Goal: Task Accomplishment & Management: Use online tool/utility

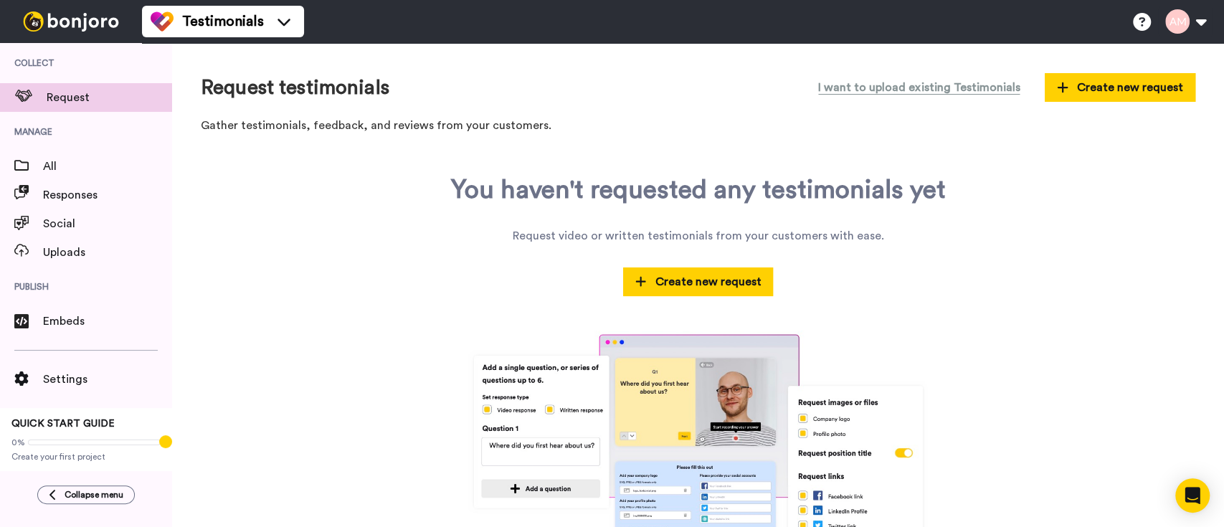
click at [108, 22] on img at bounding box center [71, 21] width 108 height 20
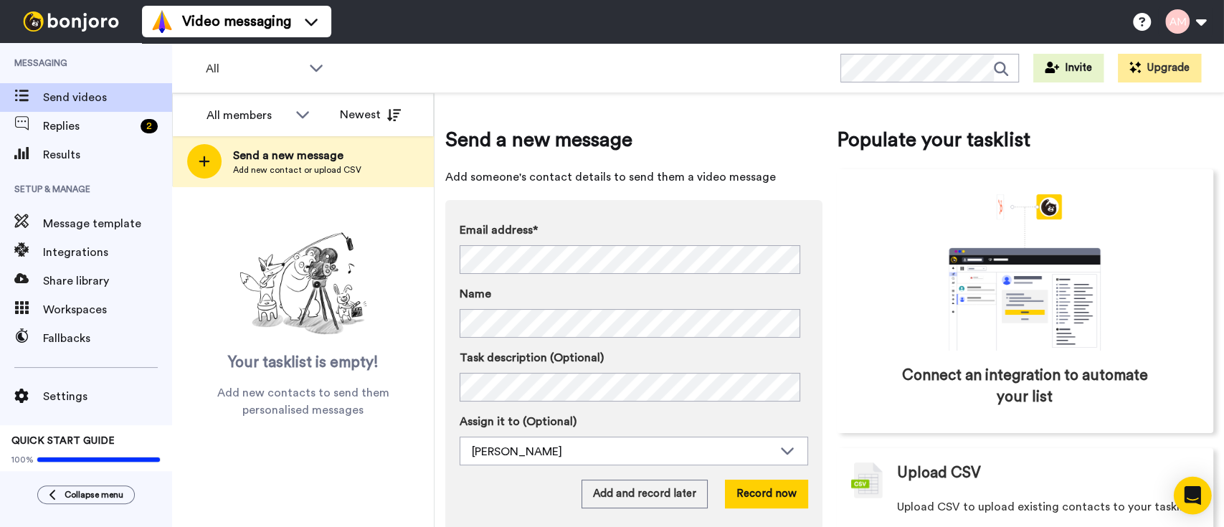
click at [1186, 497] on icon "Open Intercom Messenger" at bounding box center [1192, 495] width 19 height 19
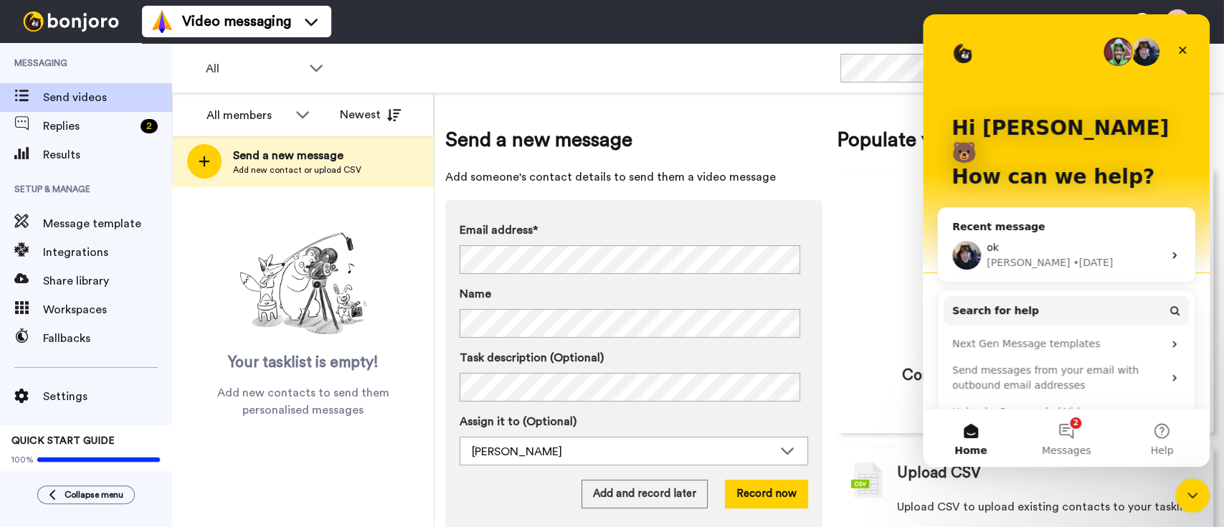
click at [1071, 240] on div "ok" at bounding box center [1075, 247] width 176 height 15
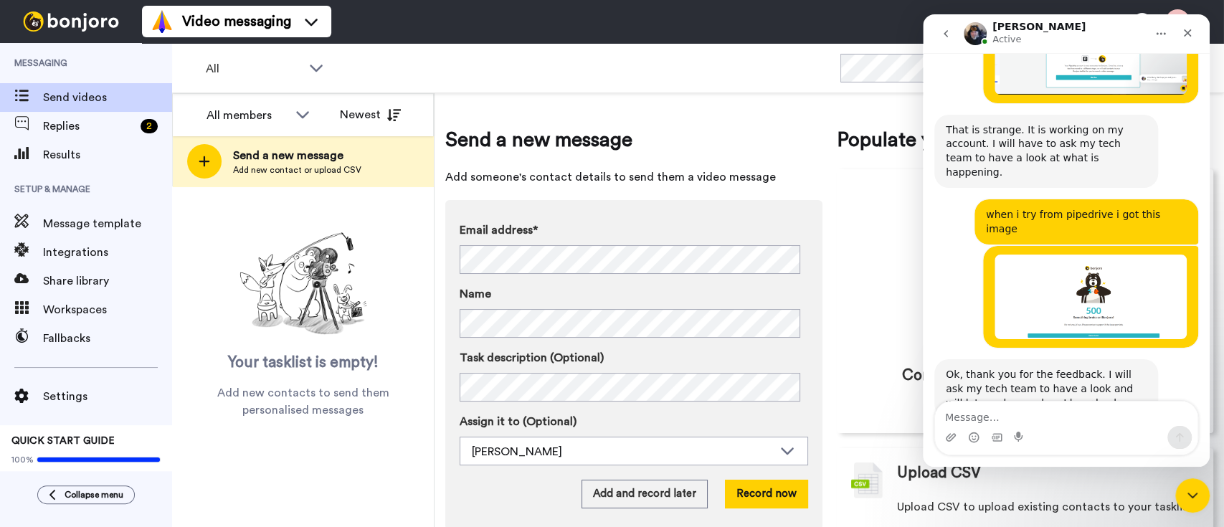
scroll to position [1157, 0]
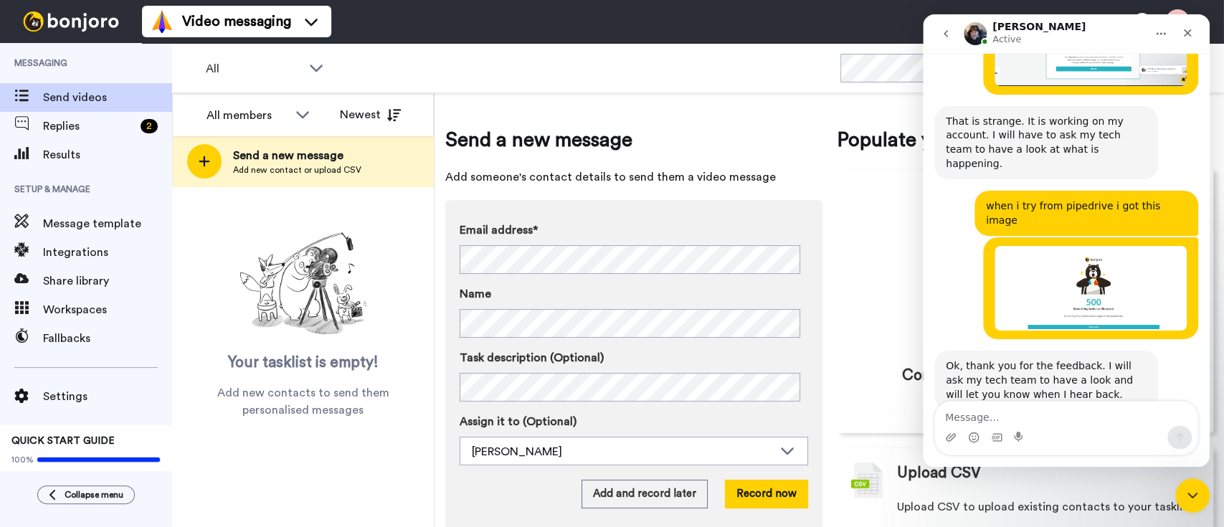
click at [1051, 415] on textarea "Message…" at bounding box center [1066, 414] width 262 height 24
type textarea "H"
type textarea "h"
click at [1055, 422] on textarea "hello, any updates. Do?" at bounding box center [1066, 414] width 262 height 24
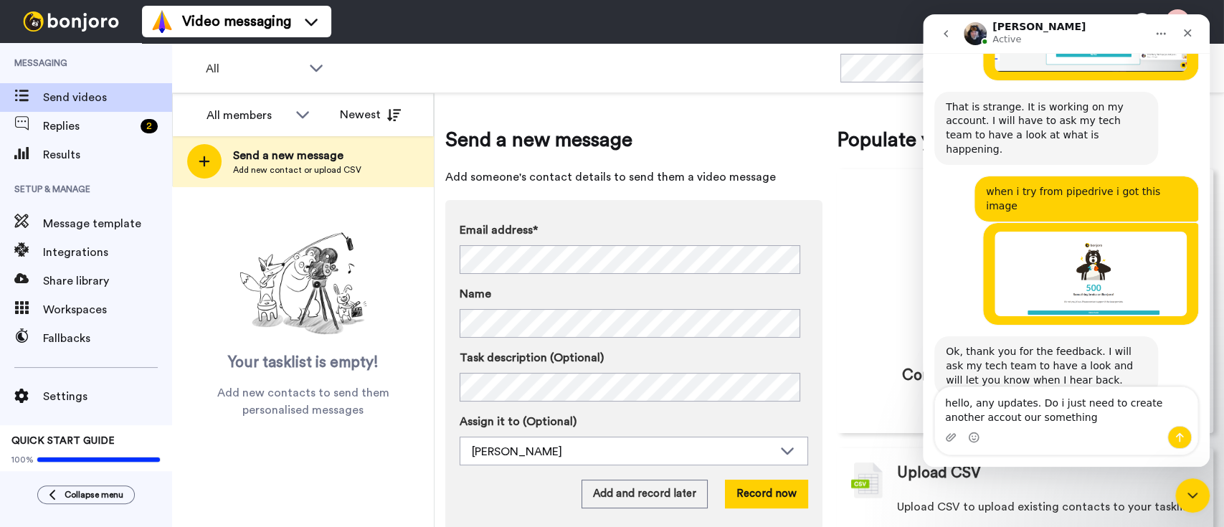
click at [1055, 422] on textarea "hello, any updates. Do i just need to create another accout our something" at bounding box center [1066, 406] width 262 height 39
click at [1059, 418] on textarea "hello, any updates. Do i just need to create another account our something" at bounding box center [1066, 406] width 262 height 39
click at [1033, 406] on textarea "hello, any updates. Do i just need to create another account our something?" at bounding box center [1066, 406] width 262 height 39
drag, startPoint x: 1033, startPoint y: 406, endPoint x: 1082, endPoint y: 434, distance: 55.6
click at [1082, 434] on div "hello, any updates? Do i just need to create another account our something? hel…" at bounding box center [1066, 420] width 262 height 67
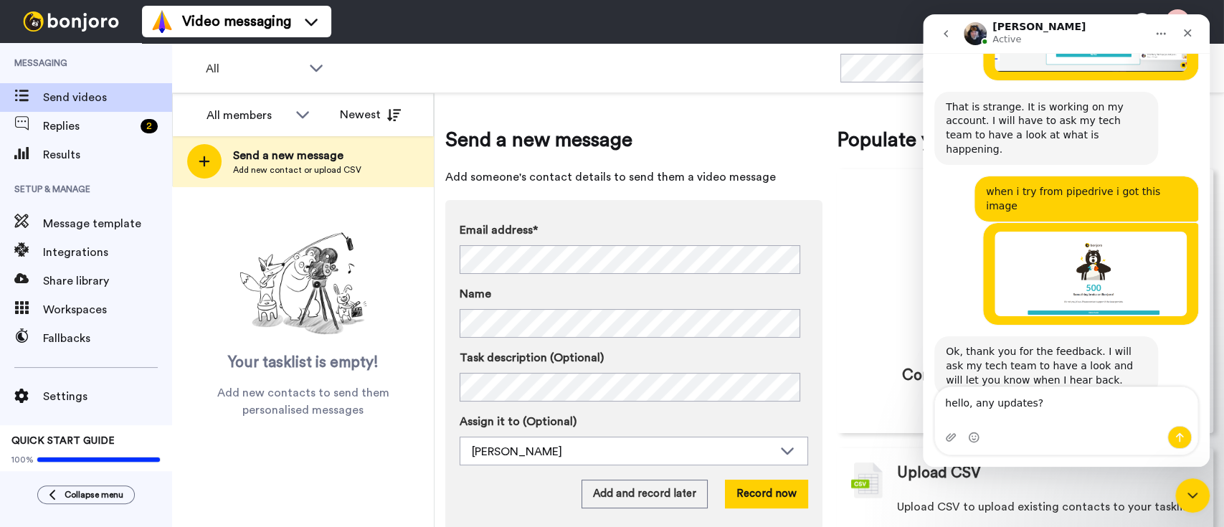
scroll to position [1157, 0]
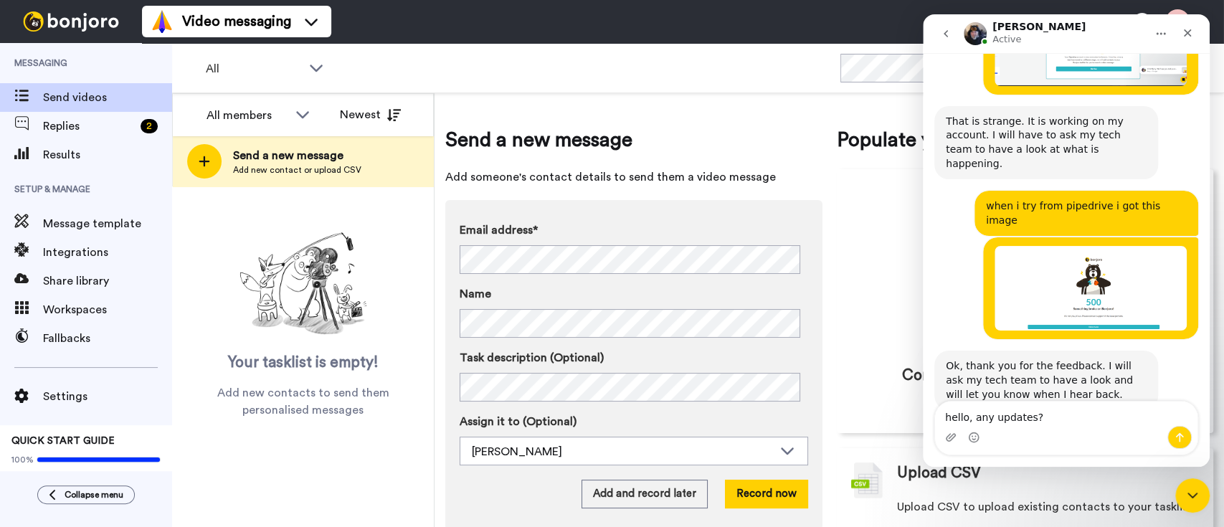
type textarea "hello, any updates?"
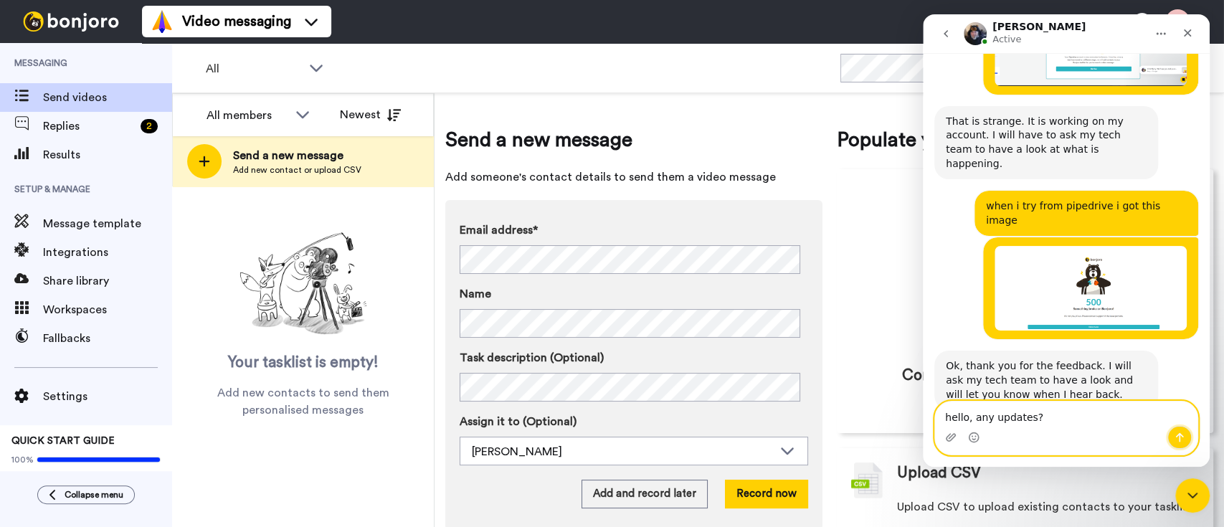
click at [1178, 439] on icon "Send a message…" at bounding box center [1179, 437] width 11 height 11
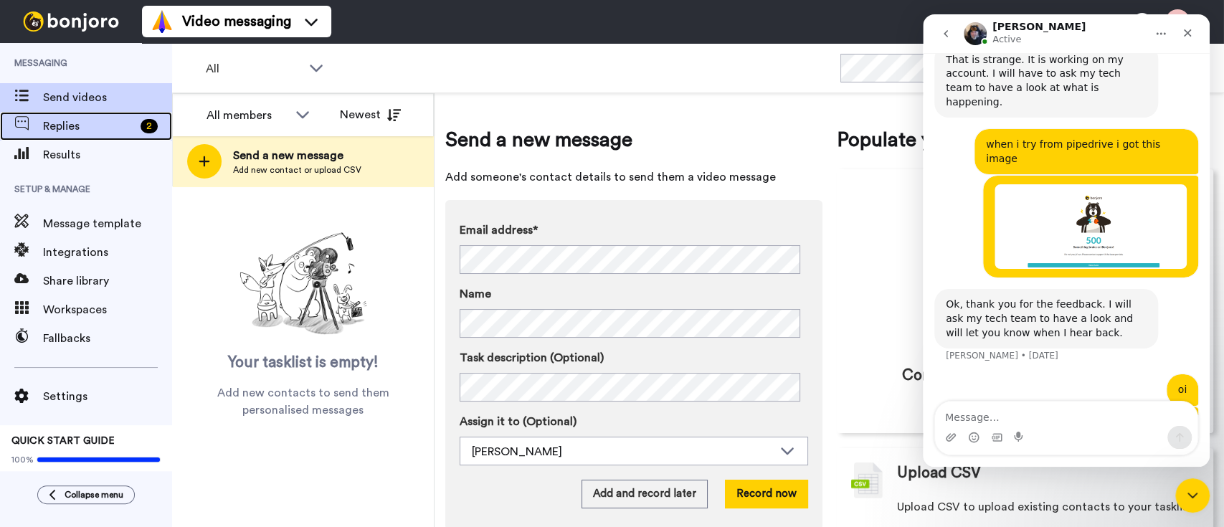
click at [68, 131] on span "Replies" at bounding box center [89, 126] width 92 height 17
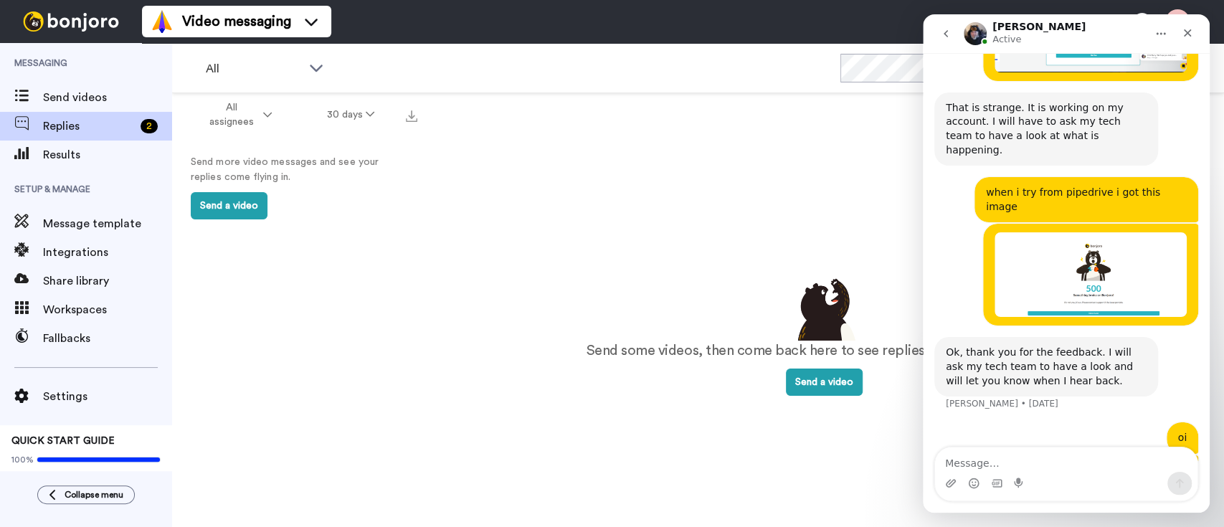
scroll to position [1173, 0]
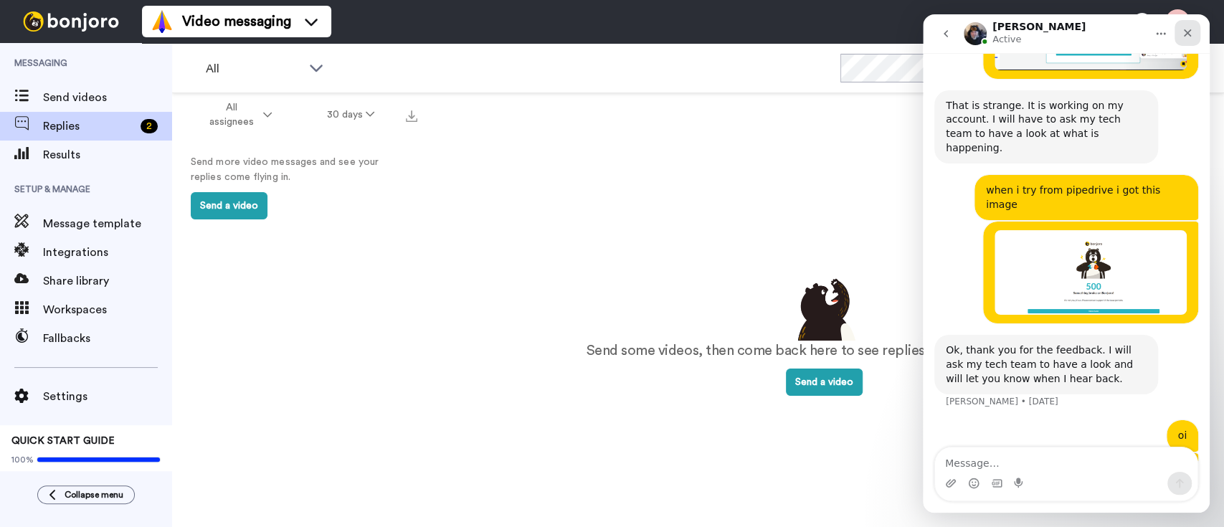
click at [1196, 33] on div "Close" at bounding box center [1188, 33] width 26 height 26
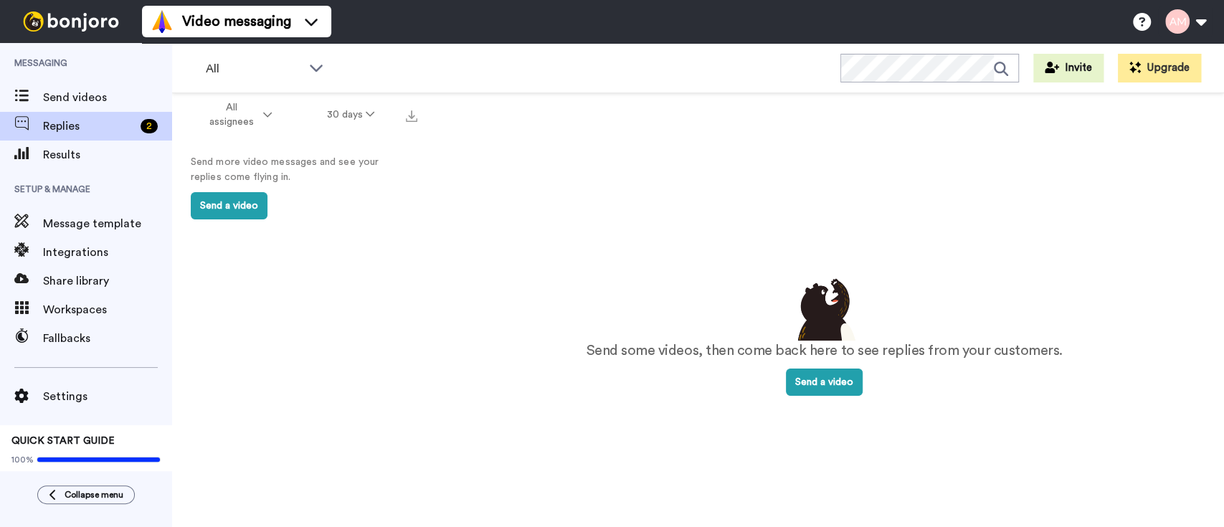
click at [77, 27] on img at bounding box center [71, 21] width 108 height 20
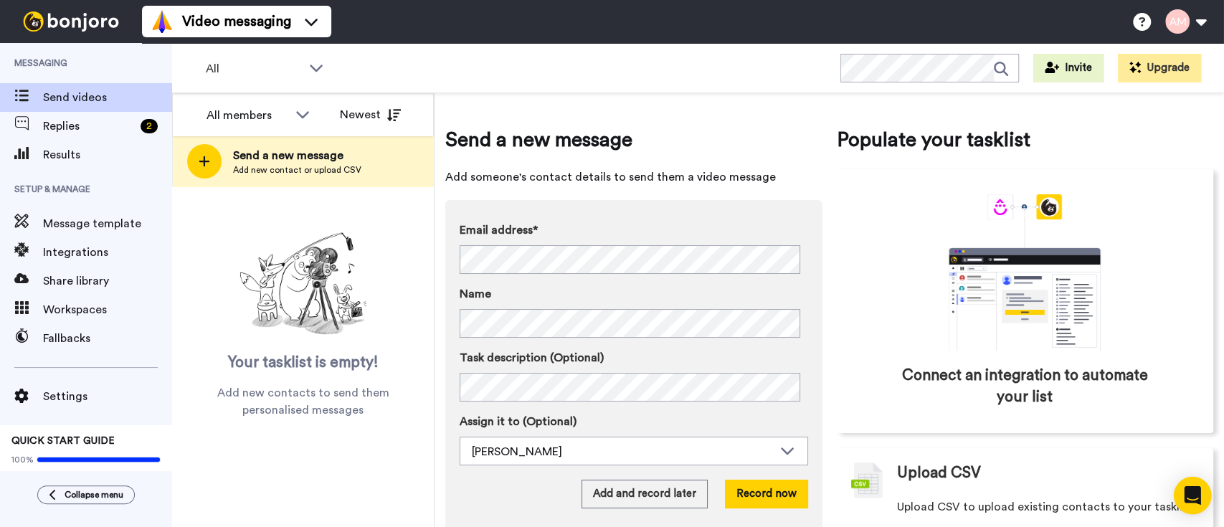
click at [1191, 501] on icon "Open Intercom Messenger" at bounding box center [1192, 495] width 16 height 19
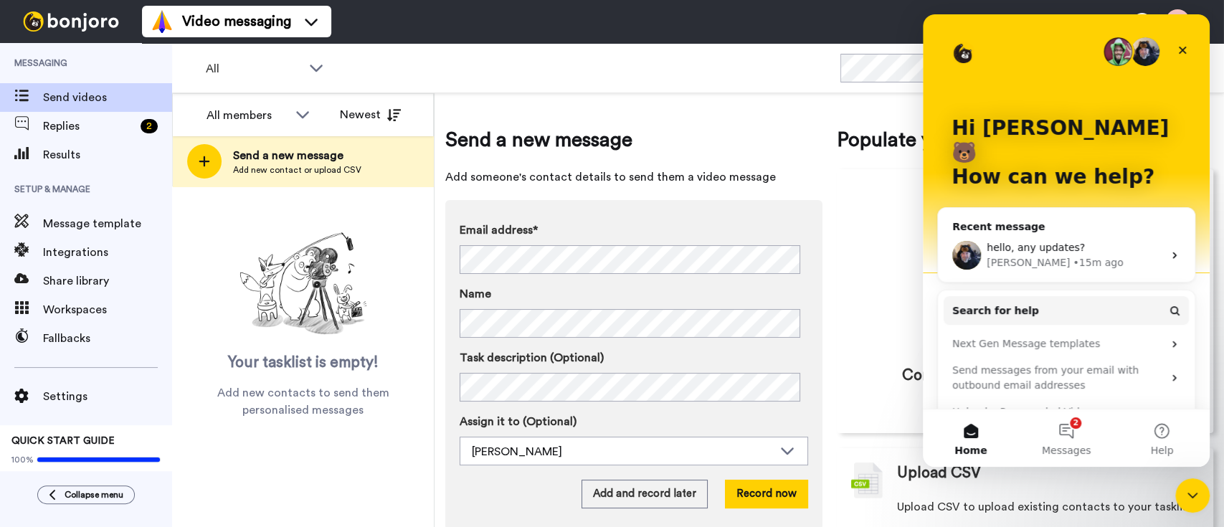
click at [1077, 240] on div "hello, any updates?" at bounding box center [1075, 247] width 176 height 15
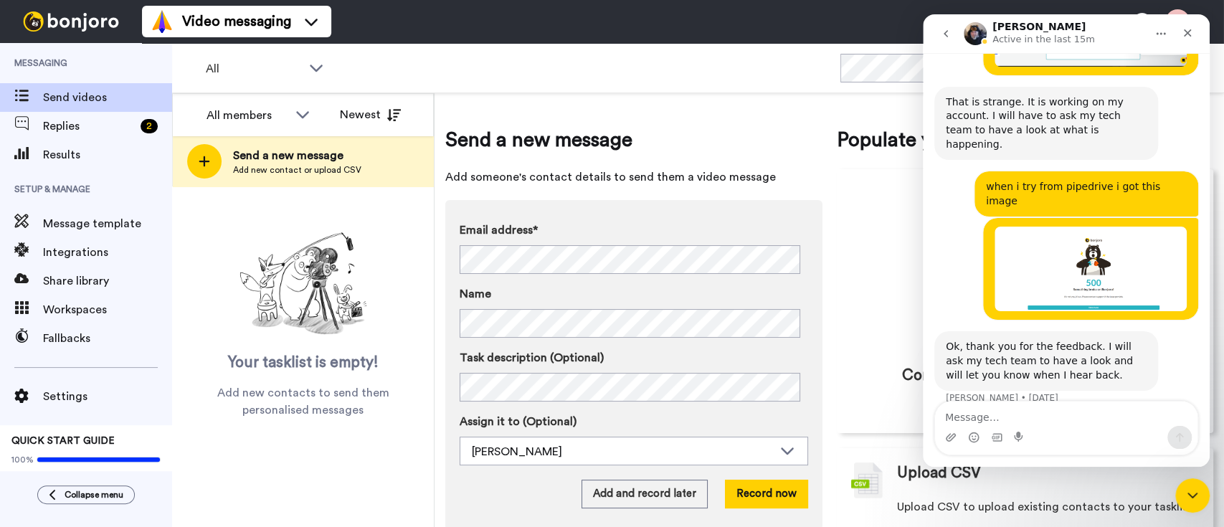
scroll to position [1219, 0]
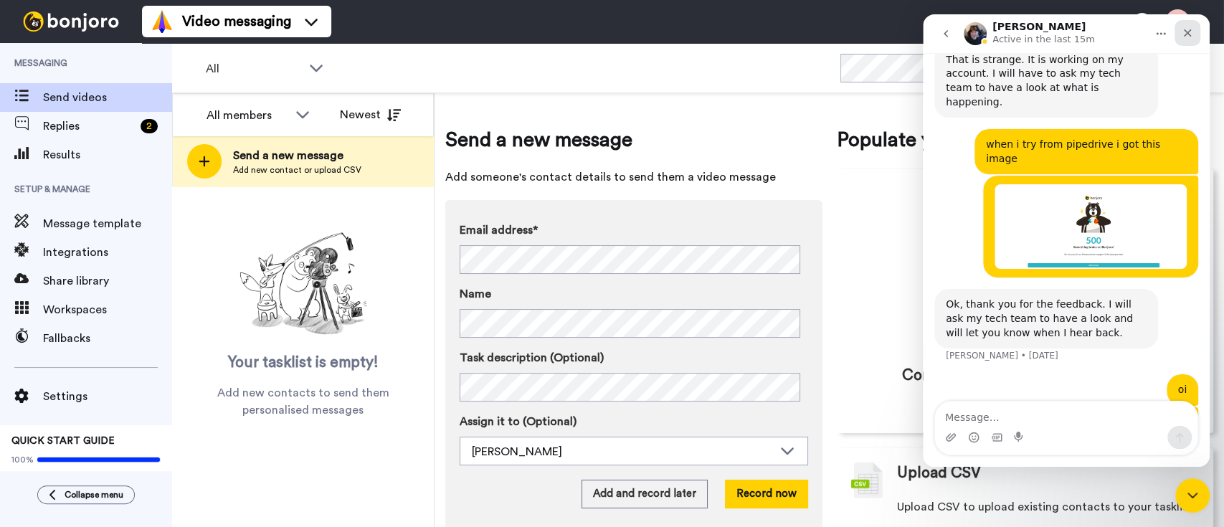
click at [1187, 27] on icon "Close" at bounding box center [1187, 32] width 11 height 11
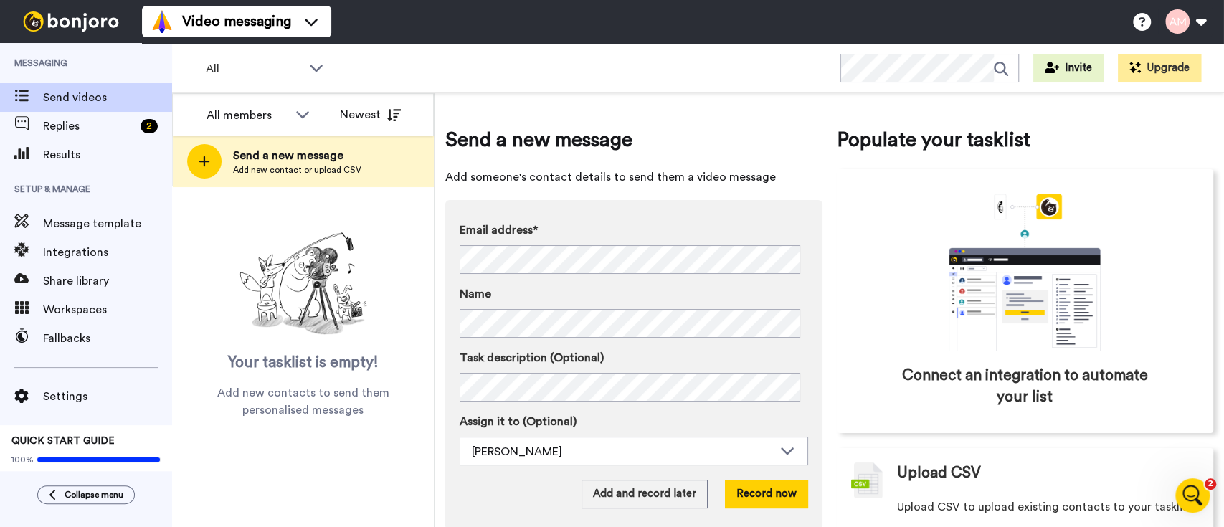
scroll to position [0, 0]
click at [1173, 24] on button at bounding box center [1185, 22] width 55 height 32
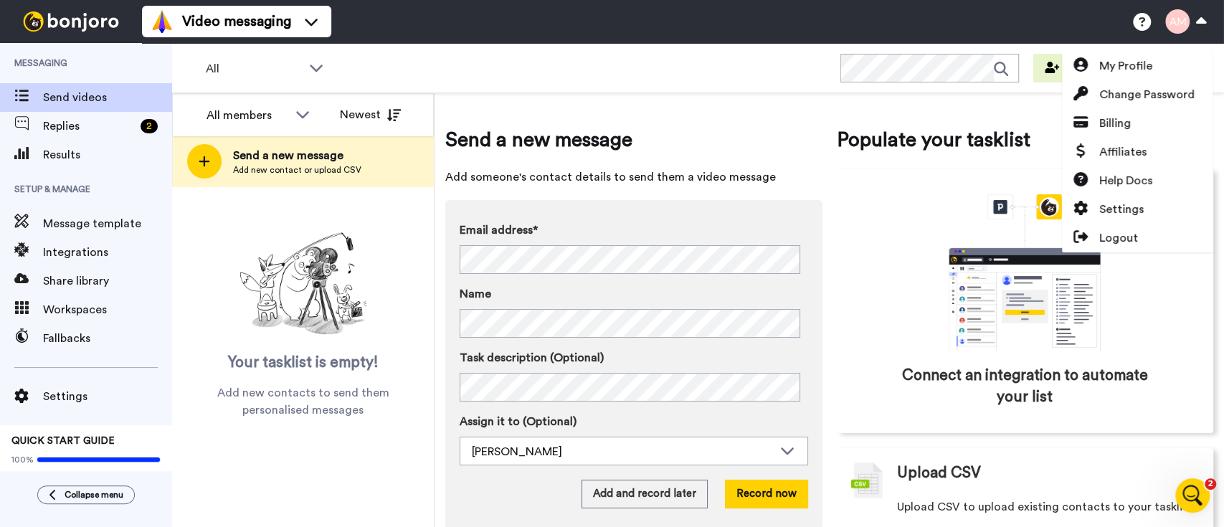
scroll to position [1274, 0]
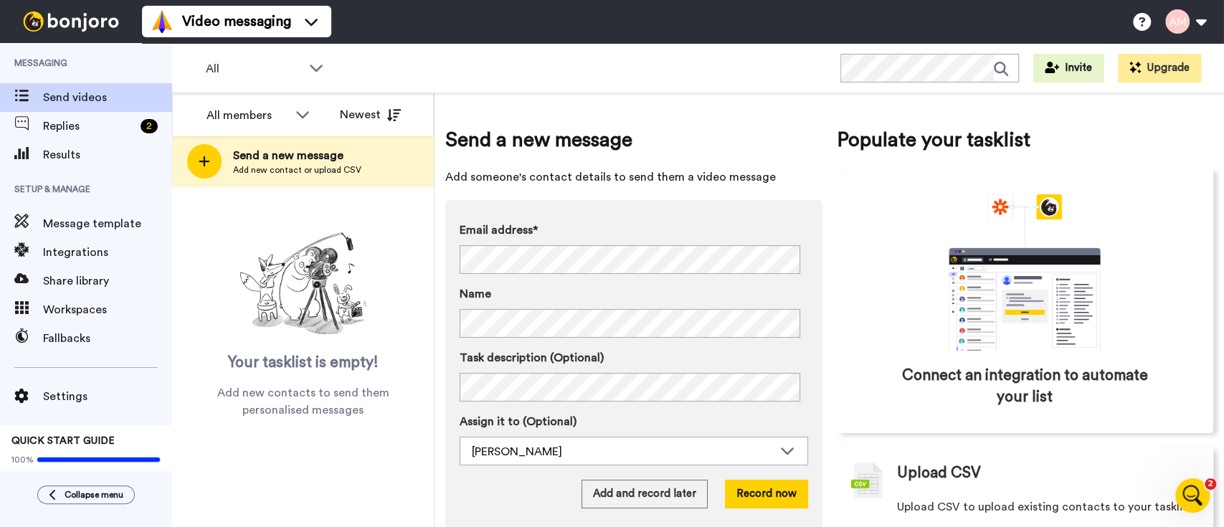
click at [513, 69] on div "All Invite Upgrade" at bounding box center [698, 68] width 1052 height 50
click at [82, 221] on span "Message template" at bounding box center [107, 223] width 129 height 17
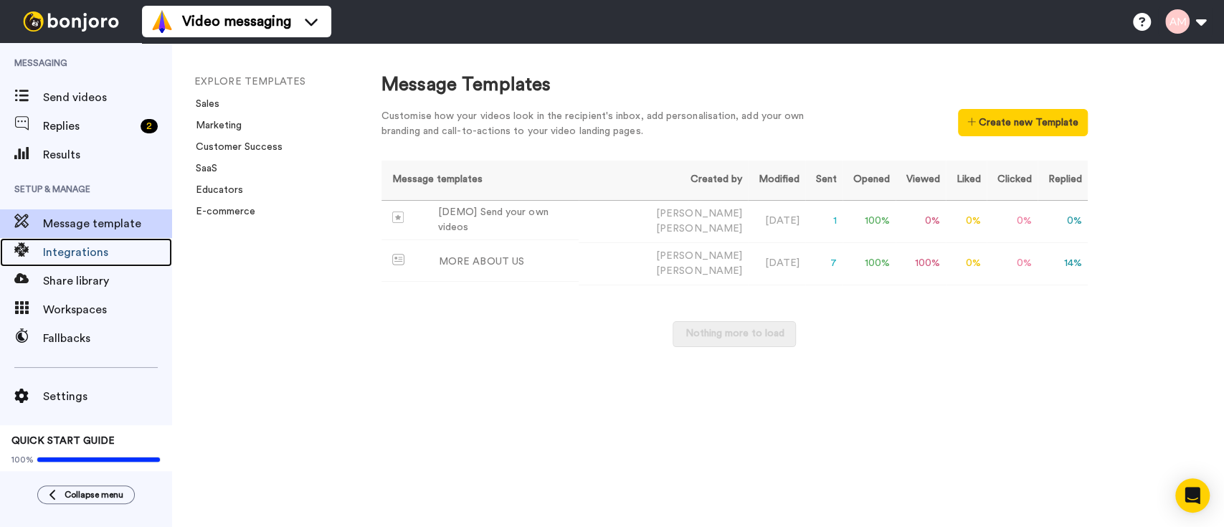
click at [72, 265] on div "Integrations" at bounding box center [86, 252] width 172 height 29
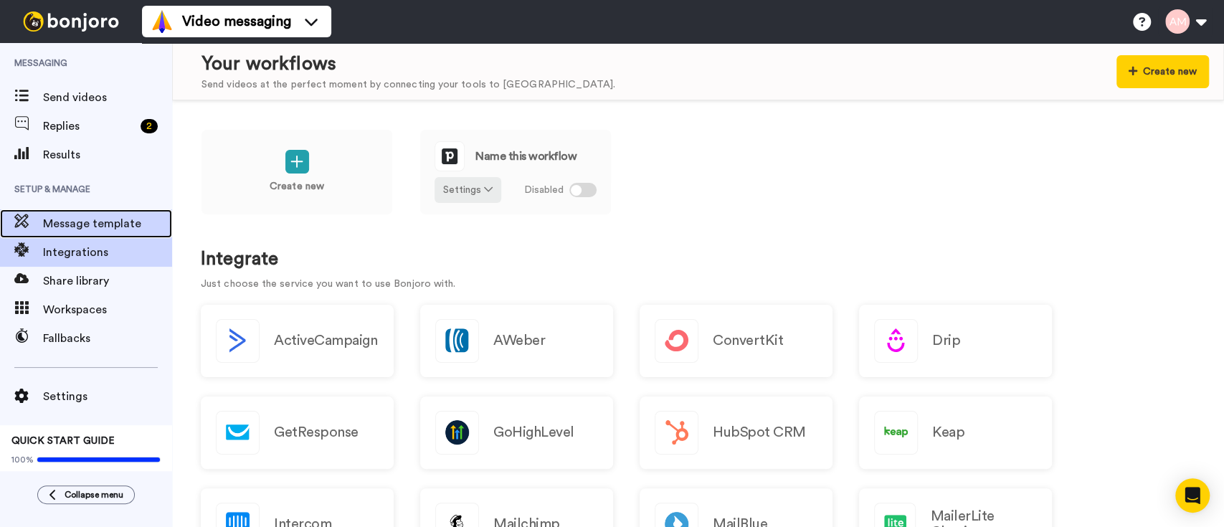
click at [93, 214] on div "Message template" at bounding box center [86, 223] width 172 height 29
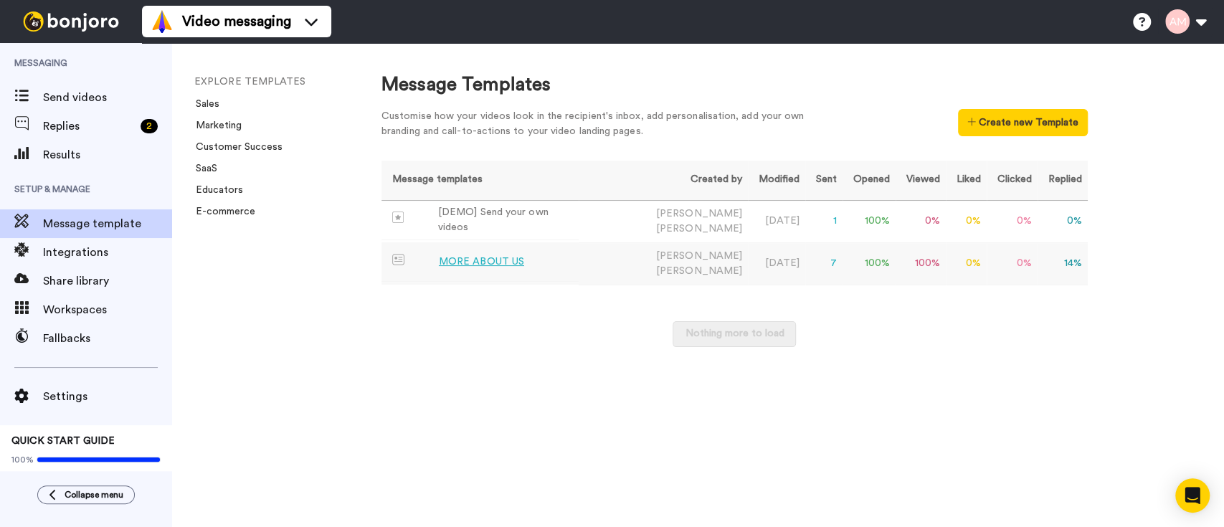
click at [579, 254] on td "MORE ABOUT US" at bounding box center [480, 261] width 197 height 39
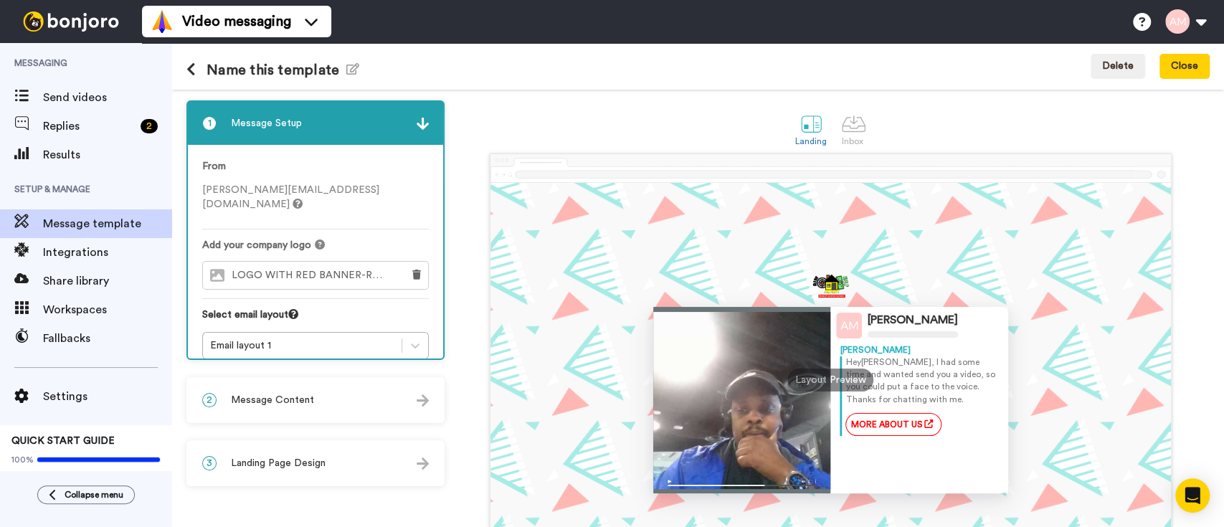
click at [528, 119] on div "Landing Inbox" at bounding box center [831, 128] width 758 height 49
click at [407, 333] on div at bounding box center [415, 346] width 26 height 26
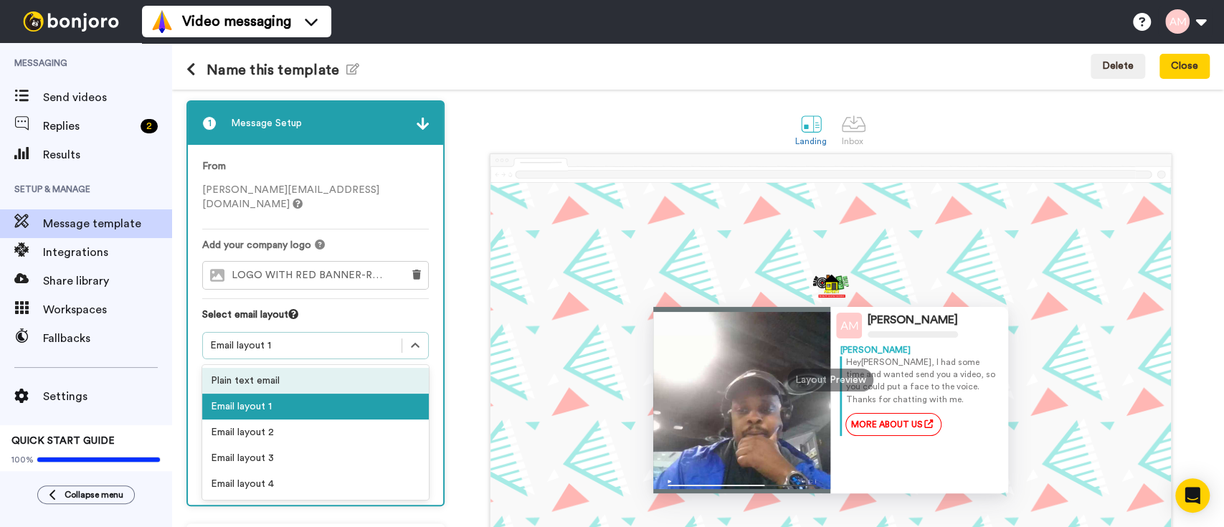
click at [336, 369] on div "Plain text email" at bounding box center [315, 381] width 227 height 26
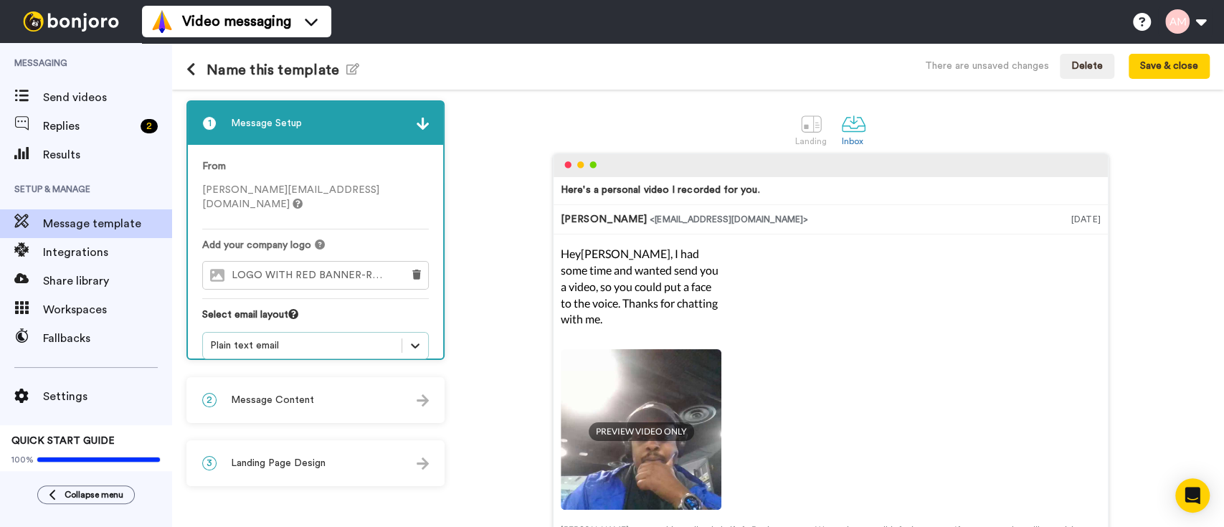
click at [417, 339] on icon at bounding box center [415, 346] width 14 height 14
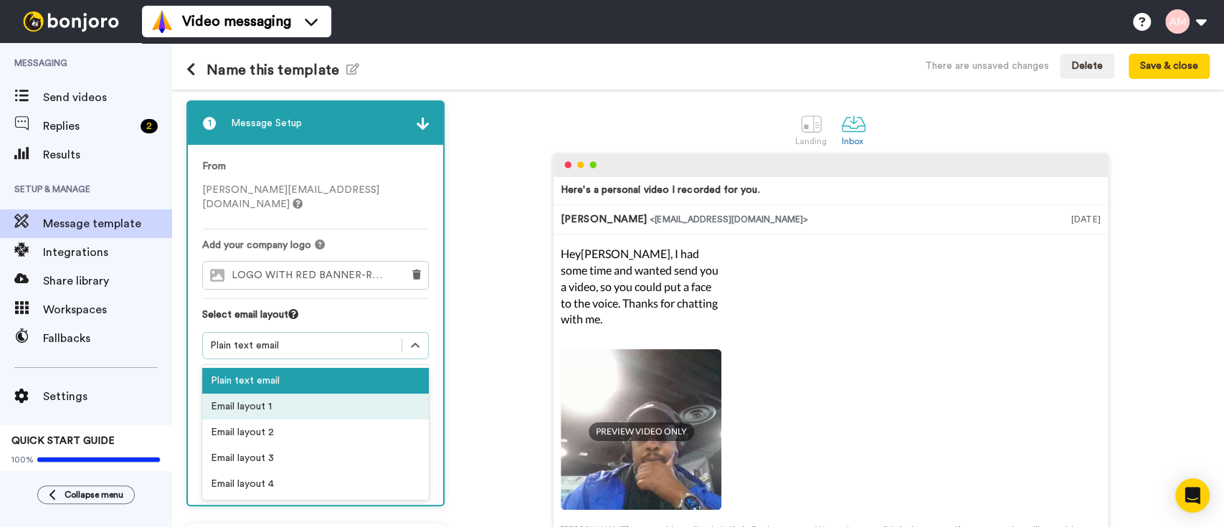
click at [347, 394] on div "Email layout 1" at bounding box center [315, 407] width 227 height 26
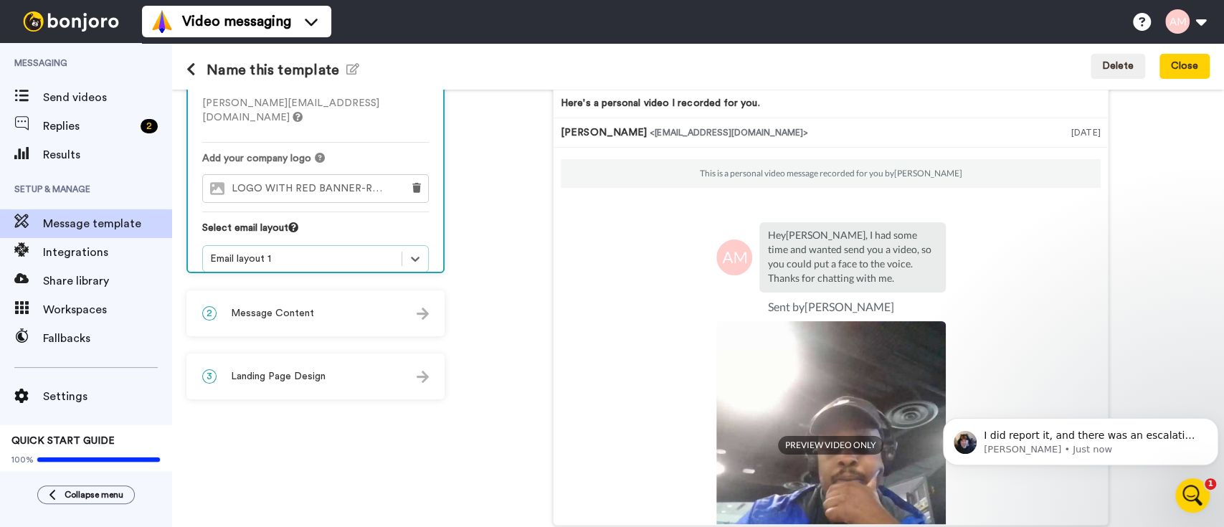
click at [357, 322] on div "2 Message Content" at bounding box center [315, 313] width 255 height 43
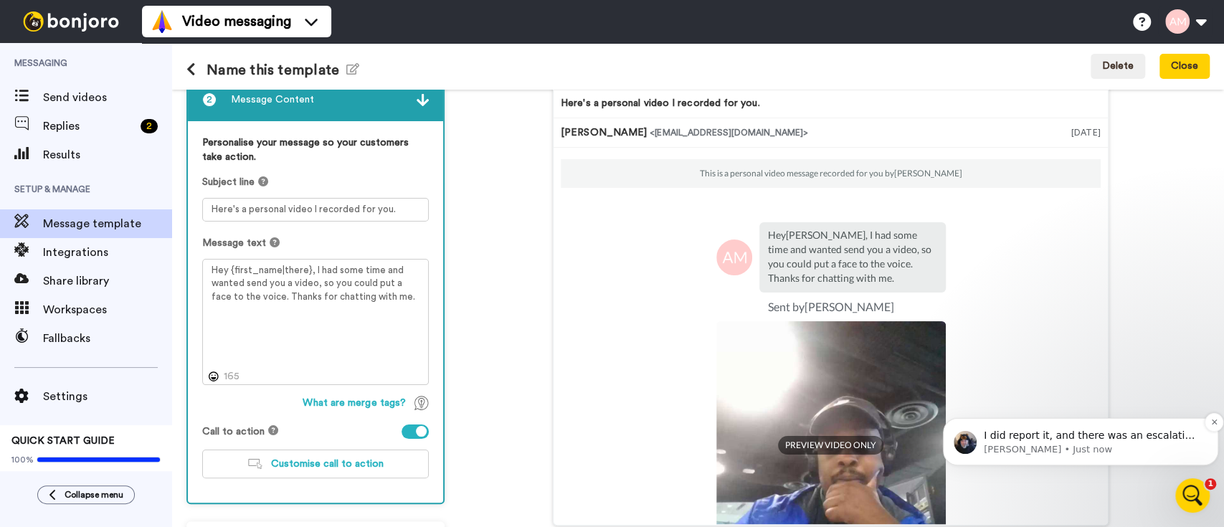
click at [1069, 437] on span "I did report it, and there was an escalation to one of the lead tech guys. I do…" at bounding box center [1091, 457] width 214 height 55
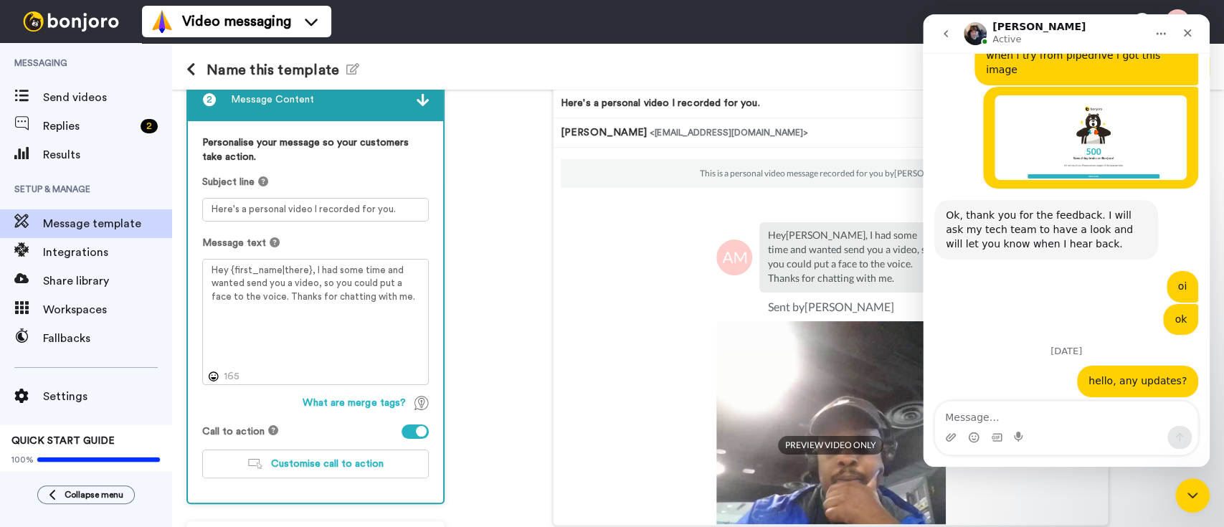
scroll to position [1328, 0]
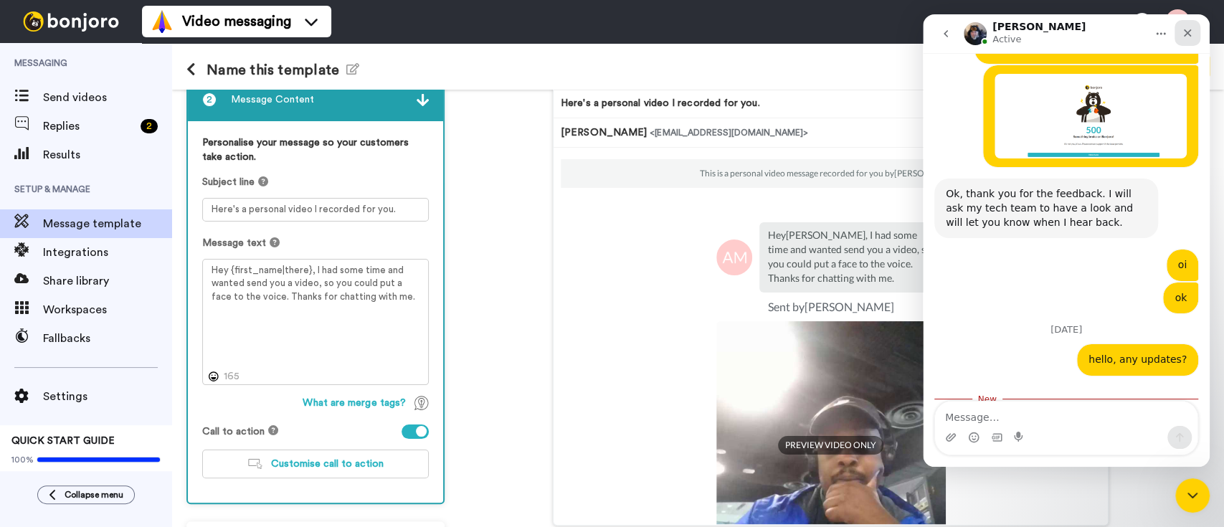
click at [1179, 43] on div "Close" at bounding box center [1188, 33] width 26 height 26
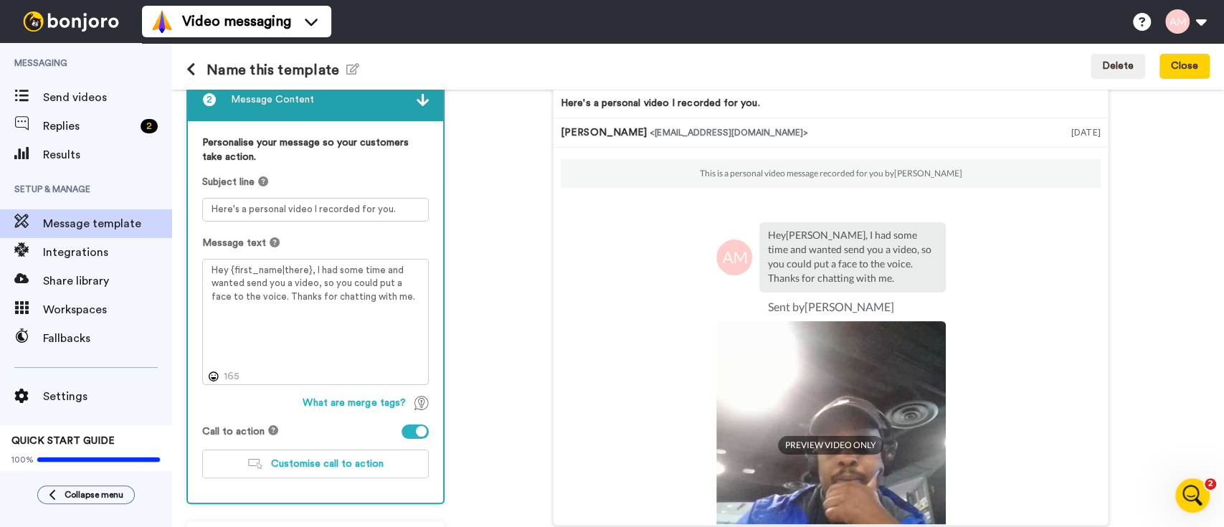
scroll to position [150, 0]
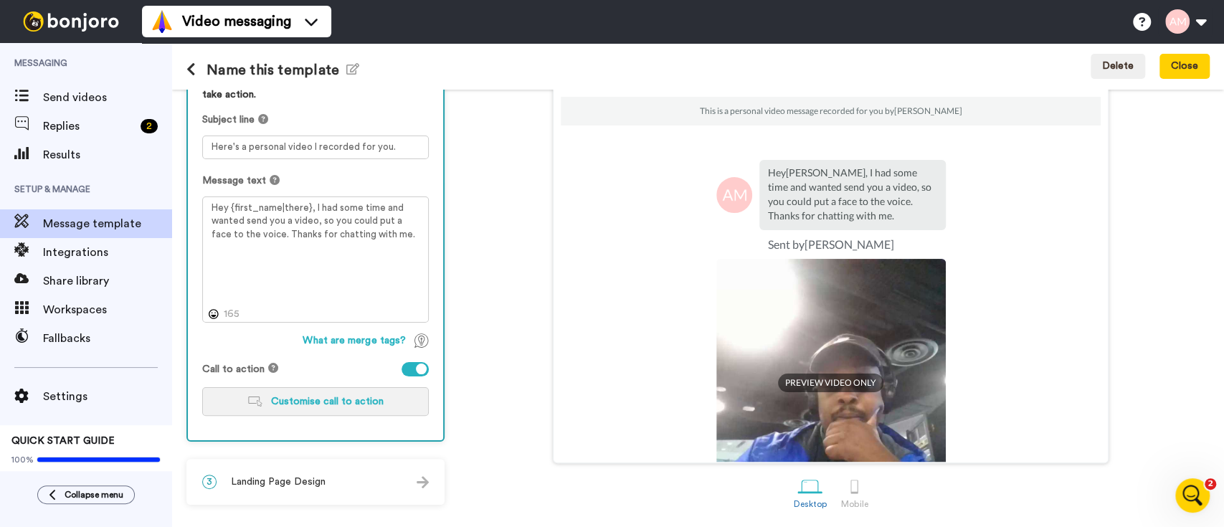
click at [321, 401] on span "Customise call to action" at bounding box center [327, 402] width 113 height 10
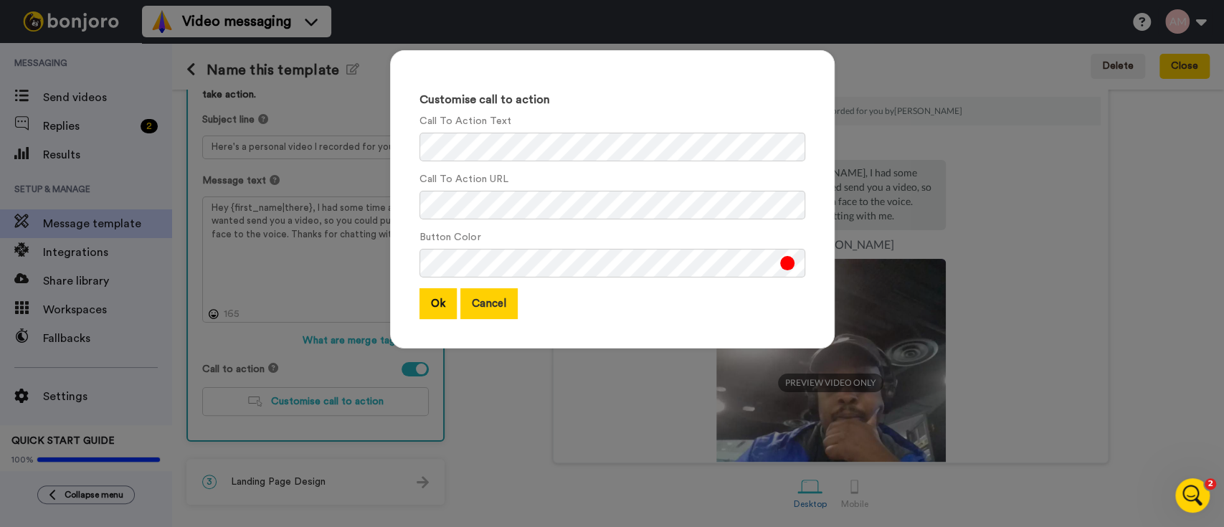
click at [481, 311] on button "Cancel" at bounding box center [488, 303] width 57 height 31
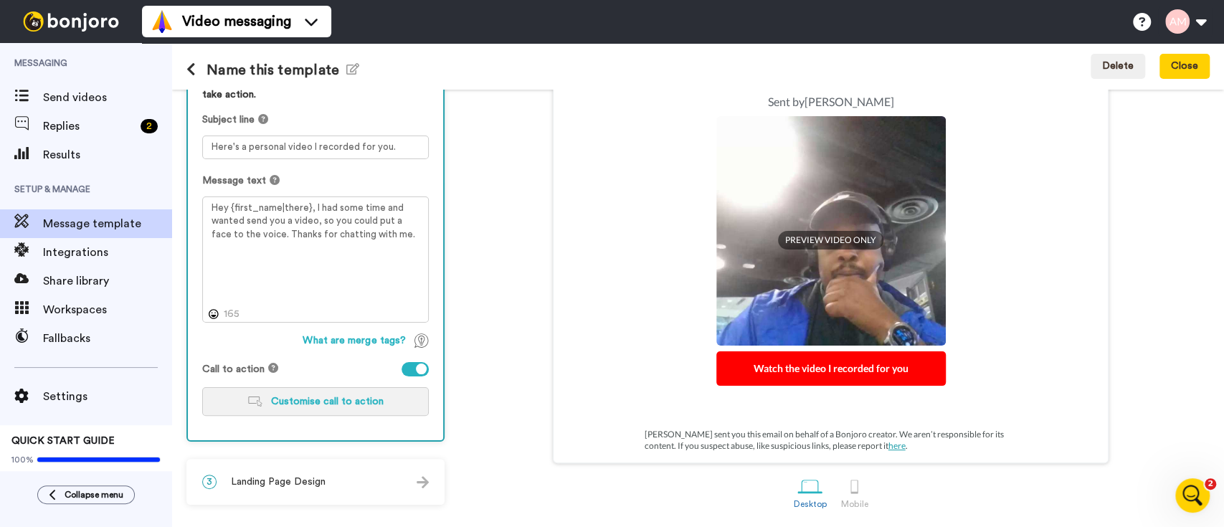
scroll to position [143, 0]
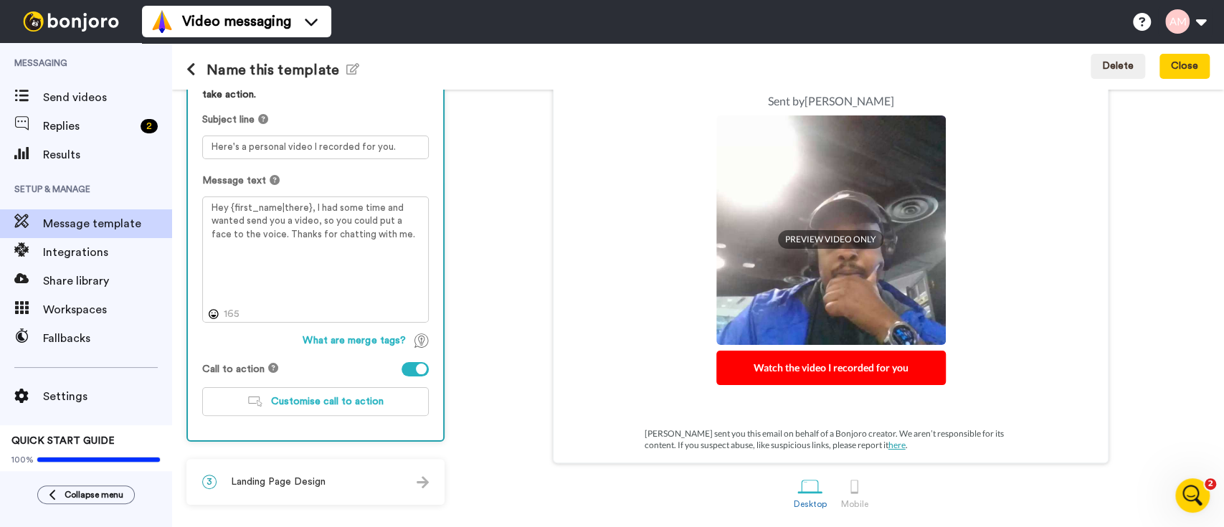
click at [344, 481] on div "3 Landing Page Design" at bounding box center [315, 481] width 255 height 43
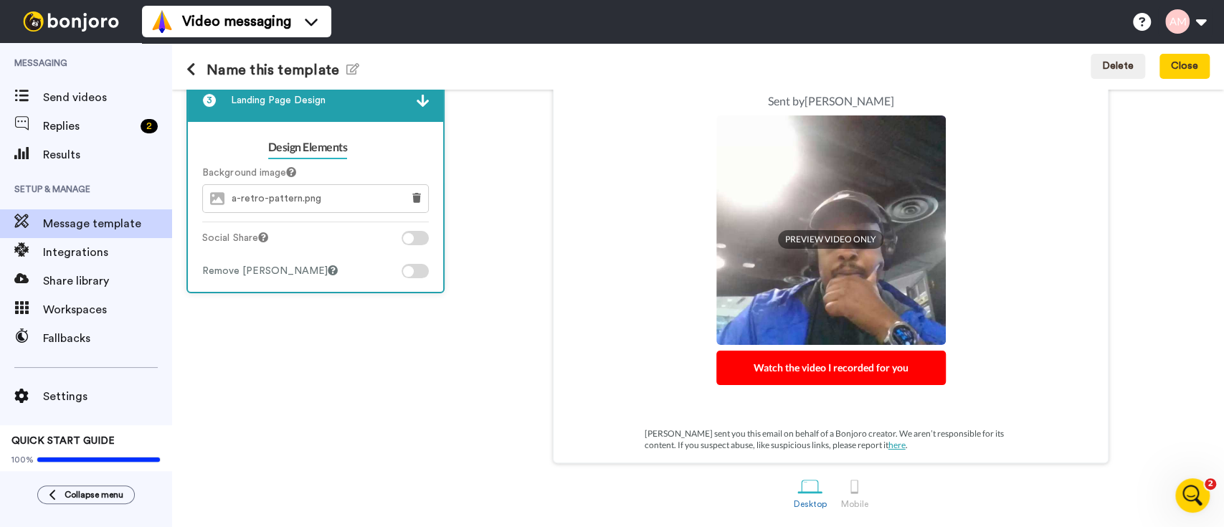
click at [406, 273] on div at bounding box center [408, 271] width 11 height 11
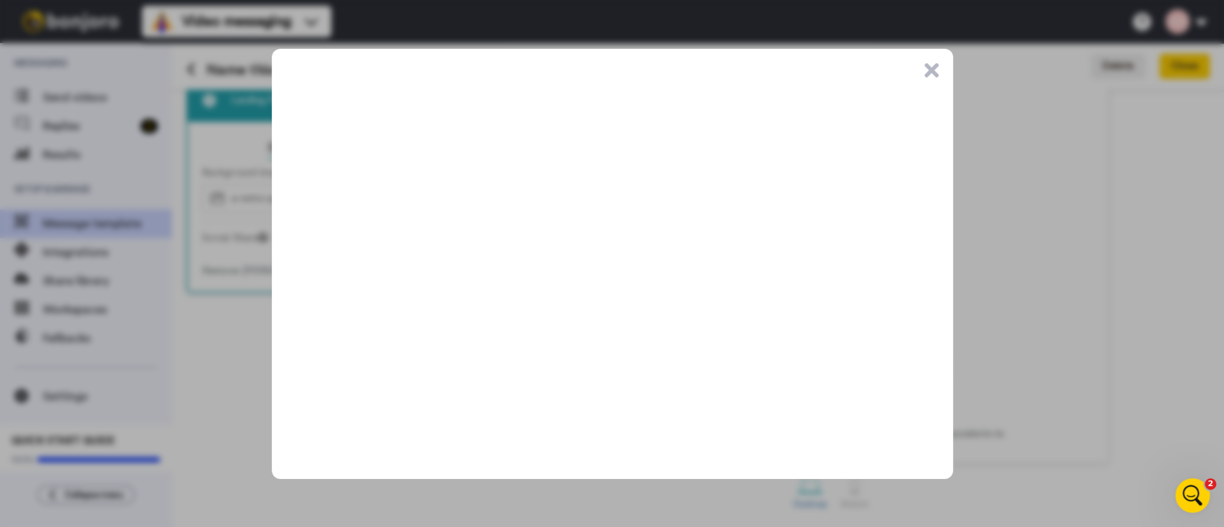
click at [928, 75] on button ".cls-1{stroke-width:0px;}" at bounding box center [931, 70] width 14 height 14
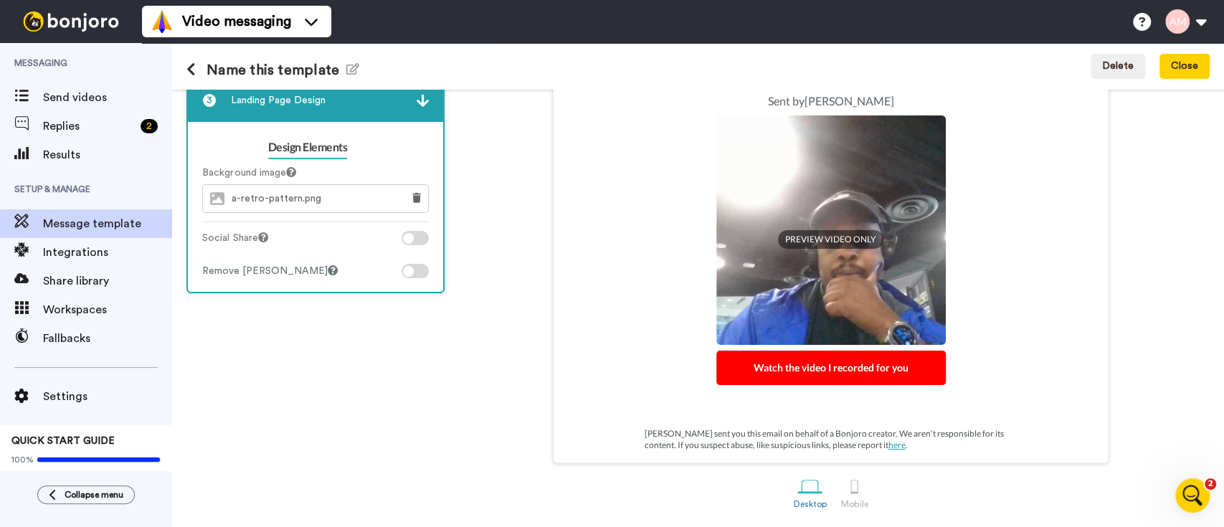
click at [356, 198] on div "a-retro-pattern.png" at bounding box center [298, 198] width 191 height 27
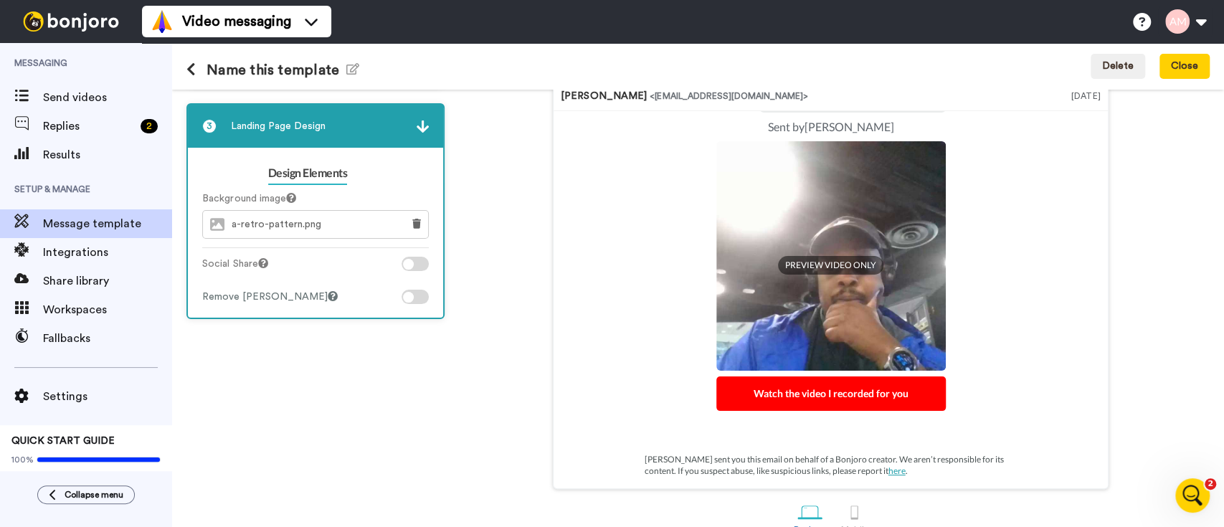
scroll to position [150, 0]
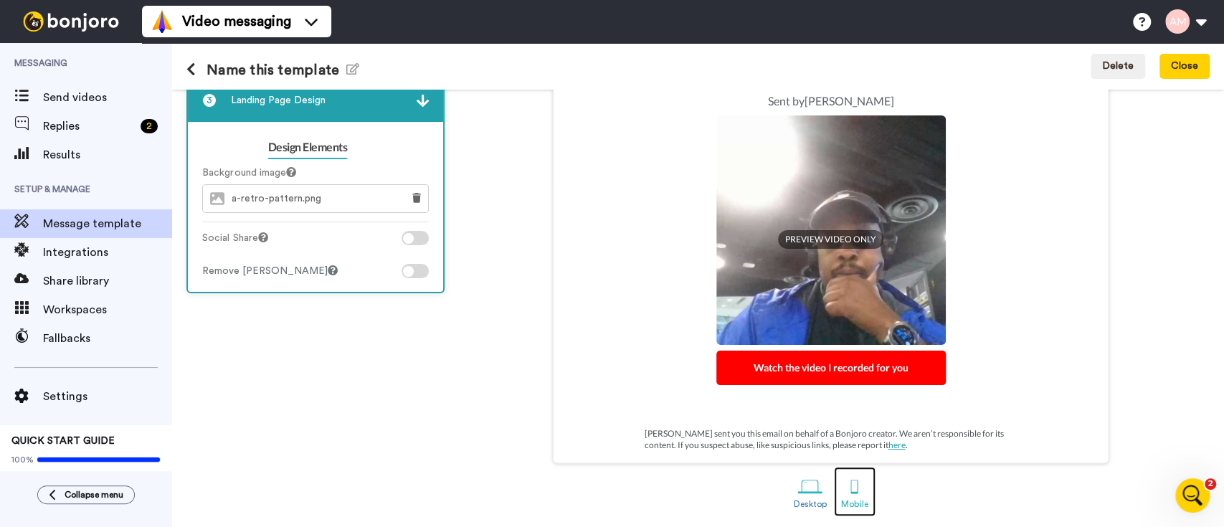
click at [855, 486] on div at bounding box center [854, 486] width 25 height 25
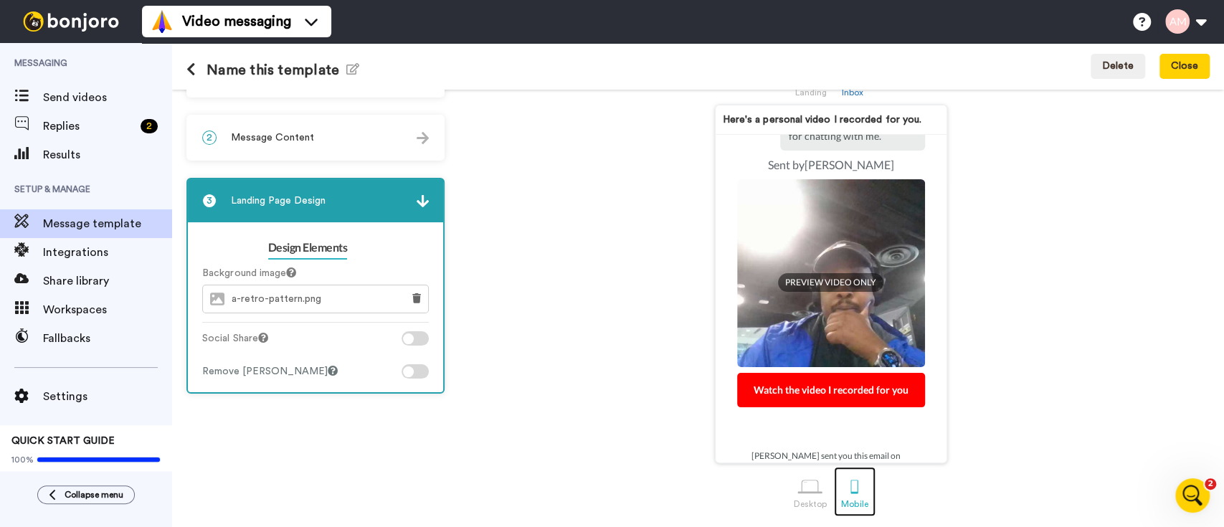
scroll to position [50, 0]
click at [803, 491] on div at bounding box center [810, 486] width 25 height 25
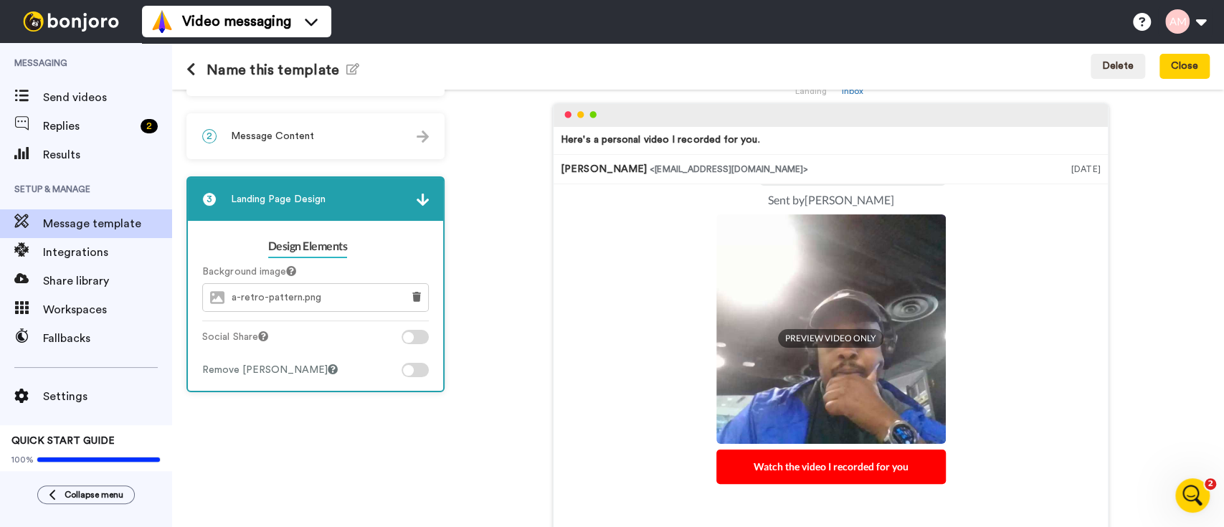
click at [346, 291] on div "a-retro-pattern.png" at bounding box center [298, 297] width 191 height 27
click at [418, 296] on icon at bounding box center [416, 297] width 9 height 10
click at [372, 296] on button "Choose image" at bounding box center [315, 297] width 227 height 29
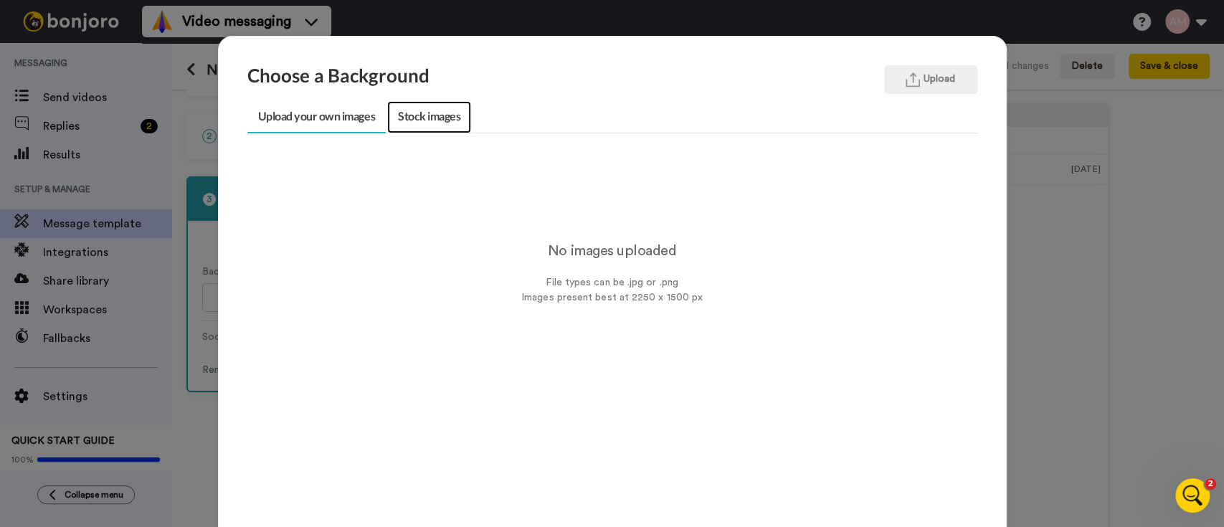
click at [420, 113] on link "Stock images" at bounding box center [429, 117] width 84 height 32
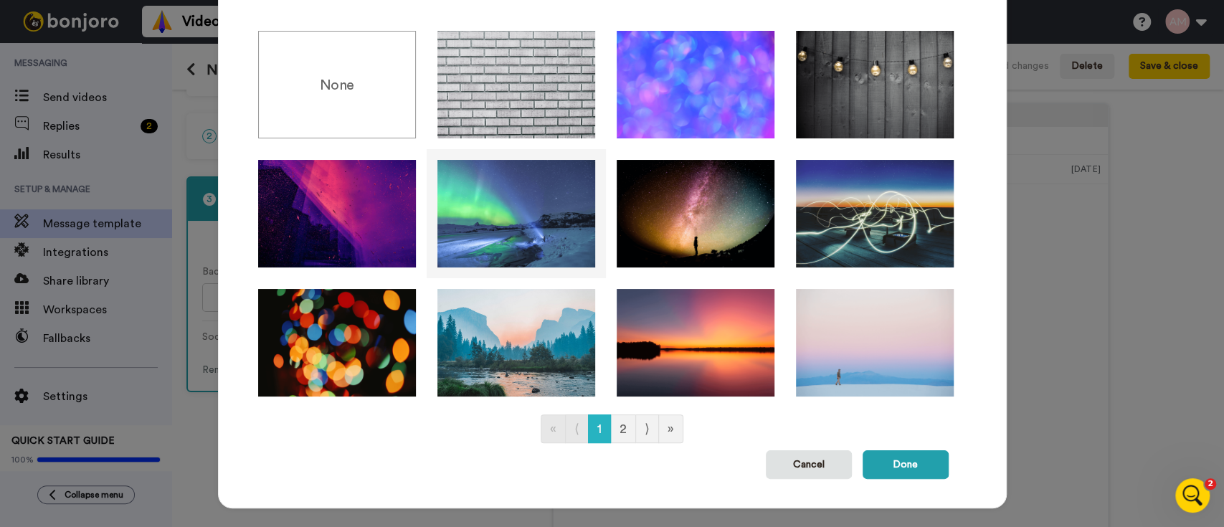
scroll to position [136, 0]
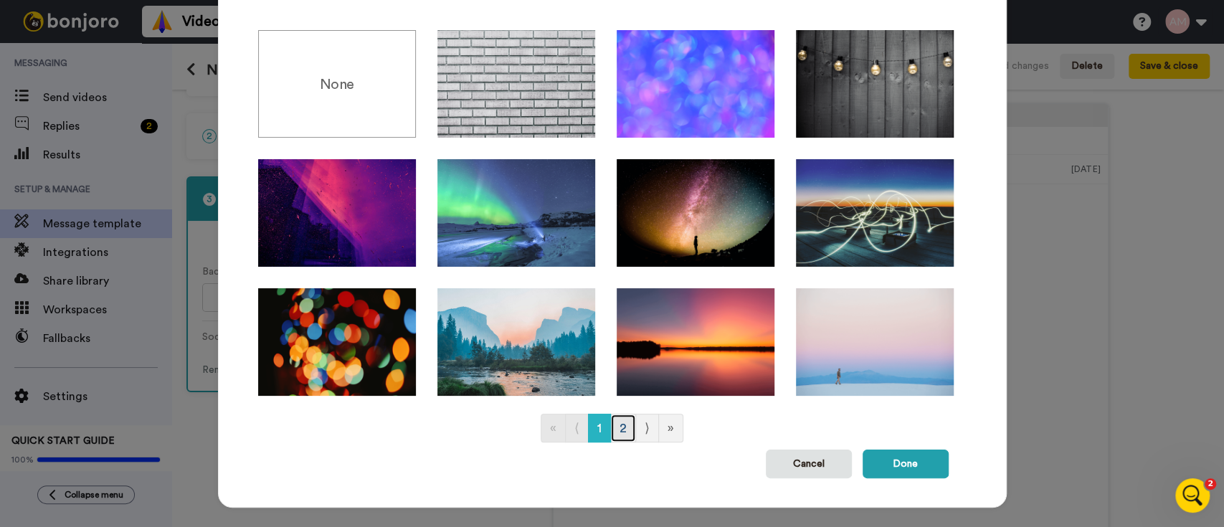
click at [623, 436] on link "2" at bounding box center [623, 428] width 26 height 29
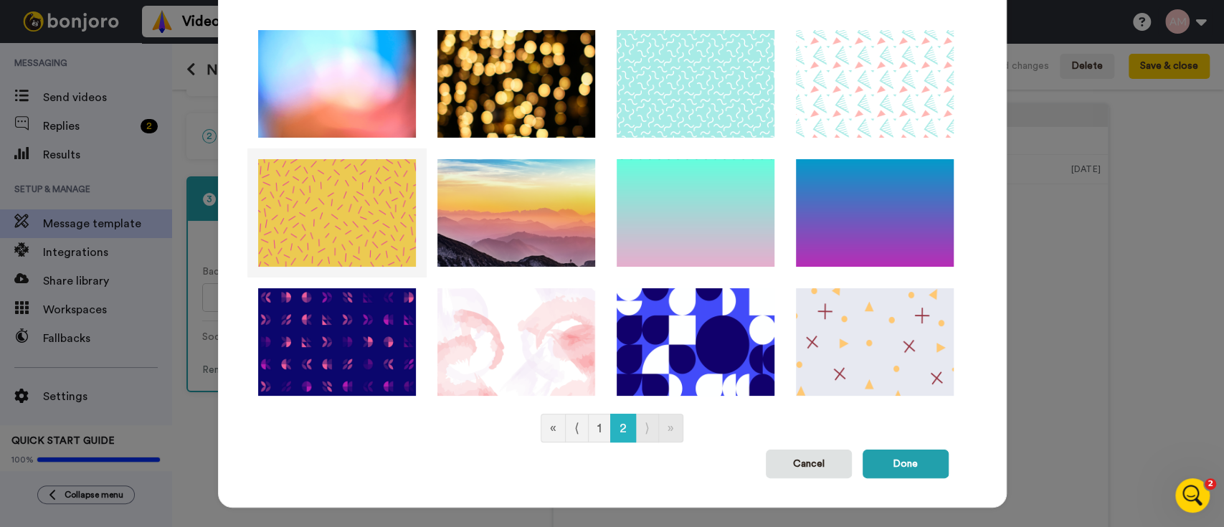
click at [348, 227] on img at bounding box center [337, 213] width 158 height 108
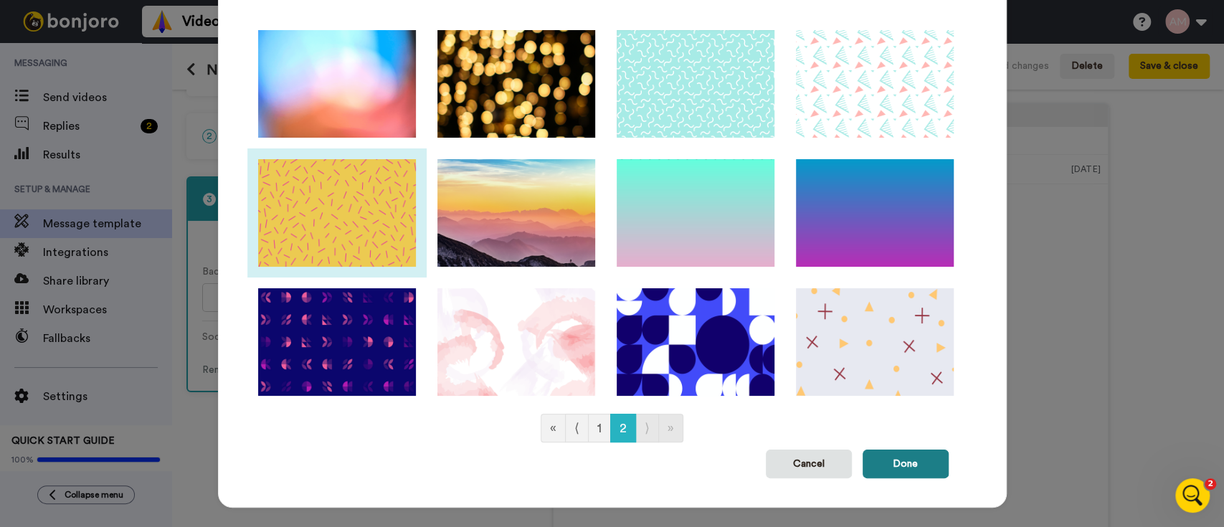
click at [912, 464] on button "Done" at bounding box center [906, 464] width 86 height 29
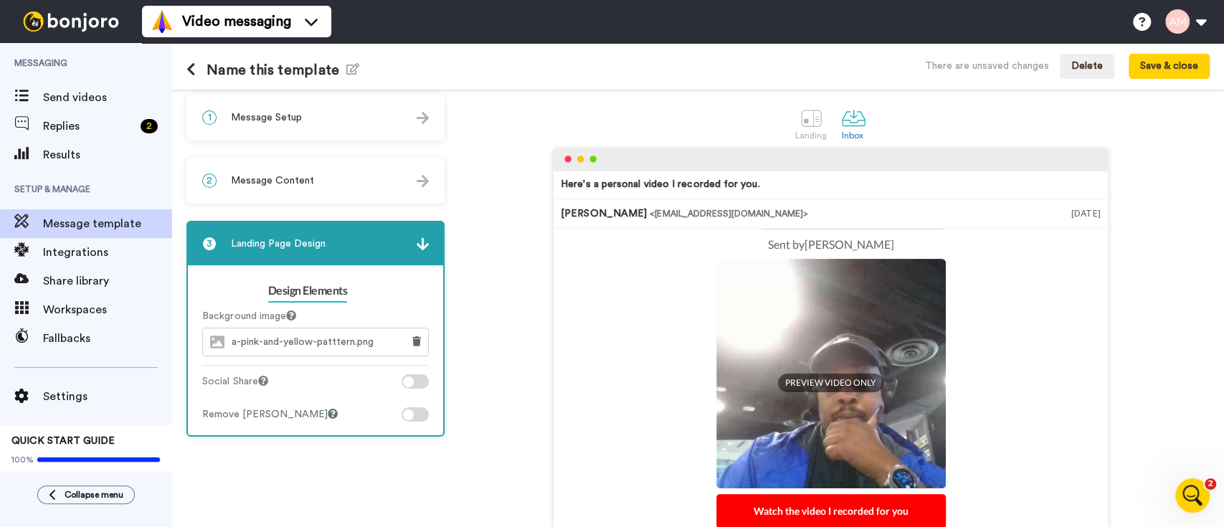
scroll to position [0, 0]
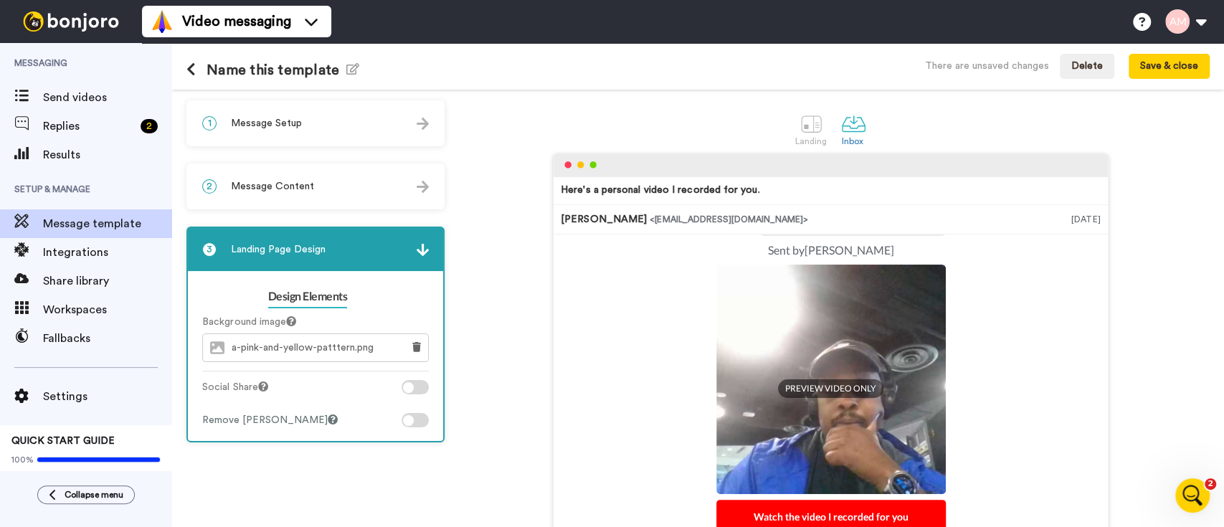
click at [193, 72] on icon at bounding box center [190, 69] width 9 height 14
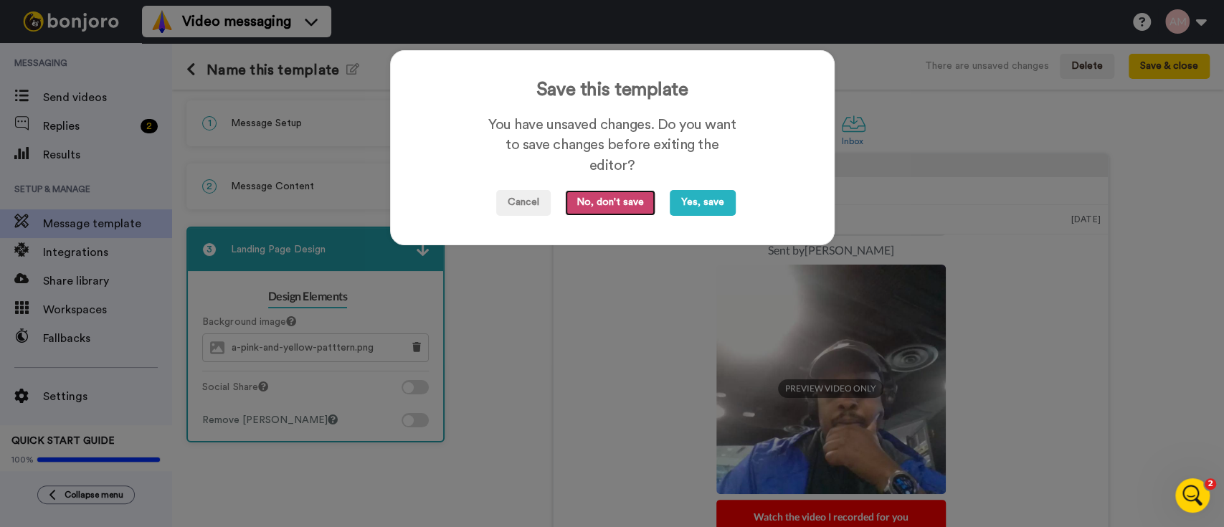
click at [605, 207] on button "No, don't save" at bounding box center [610, 203] width 90 height 26
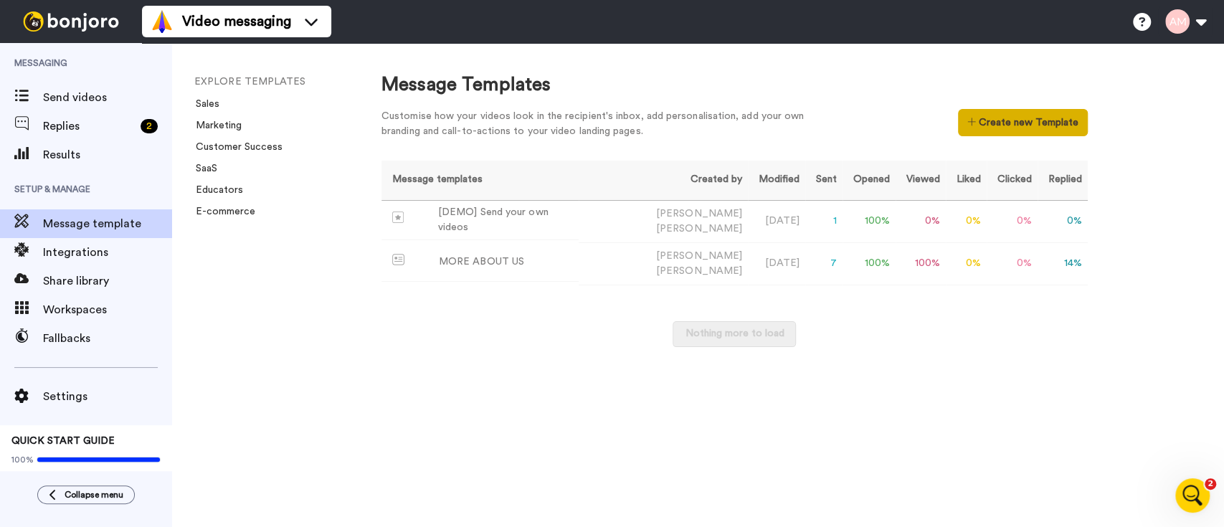
click at [1017, 123] on button "Create new Template" at bounding box center [1023, 122] width 130 height 27
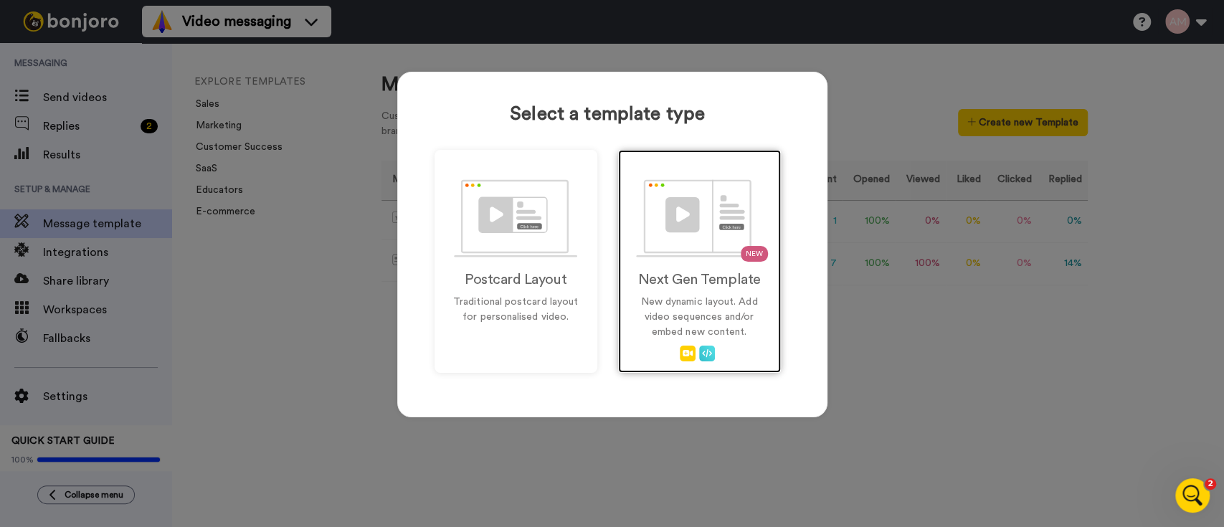
click at [671, 331] on p "New dynamic layout. Add video sequences and/or embed new content." at bounding box center [699, 317] width 133 height 45
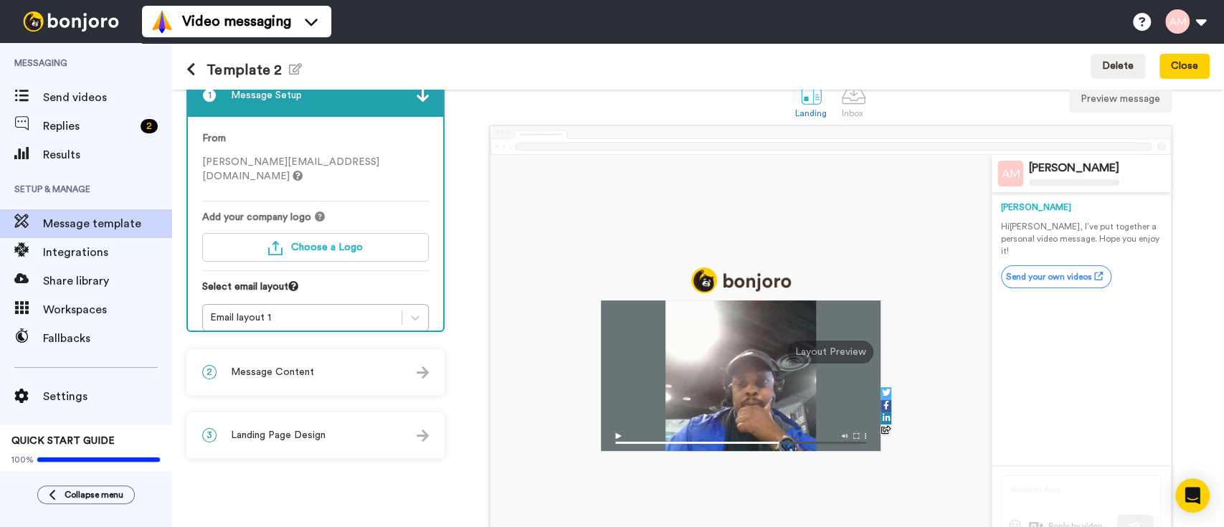
scroll to position [27, 0]
click at [342, 243] on span "Choose a Logo" at bounding box center [327, 248] width 72 height 10
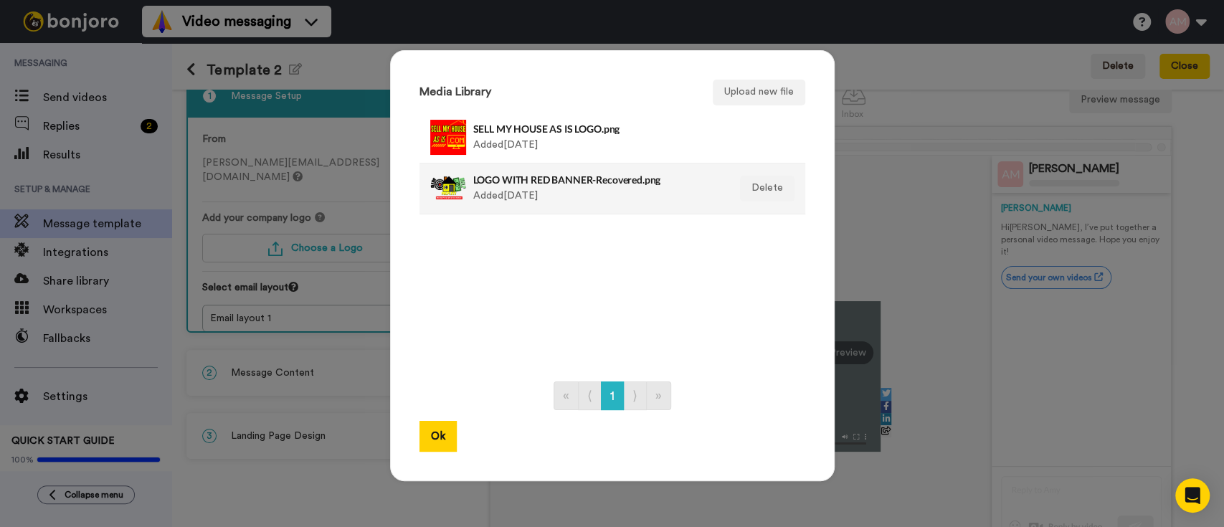
click at [562, 196] on div "LOGO WITH RED BANNER-Recovered.png Added [DATE]" at bounding box center [596, 189] width 247 height 36
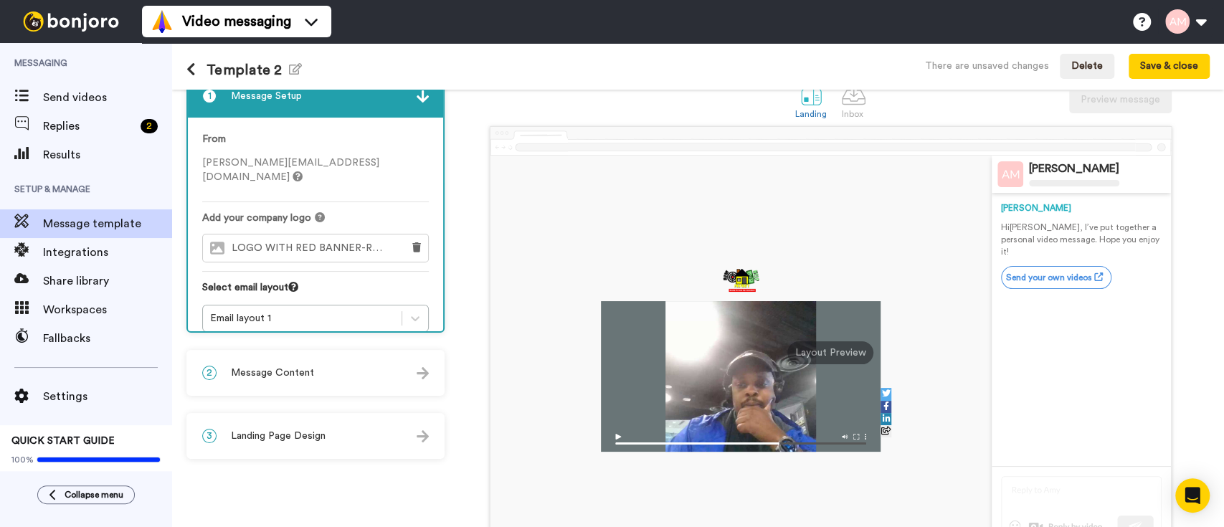
scroll to position [115, 0]
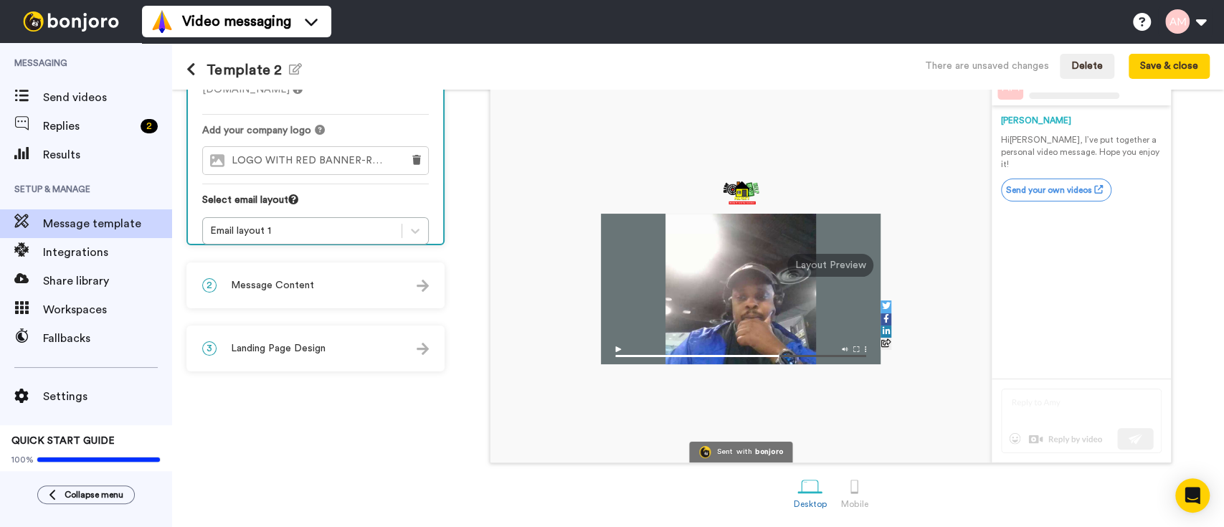
click at [327, 293] on div "2 Message Content" at bounding box center [315, 285] width 255 height 43
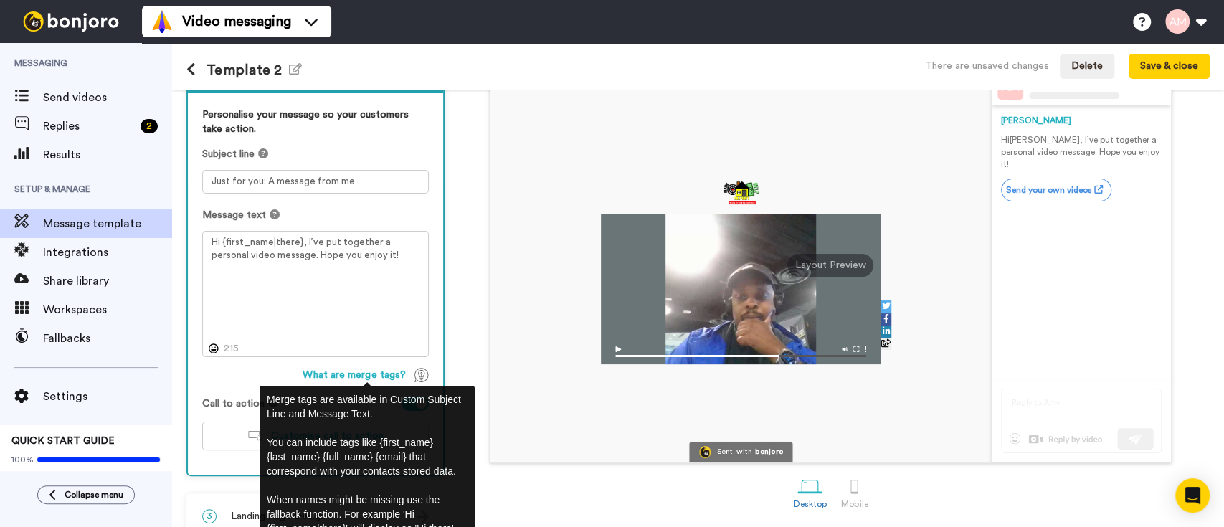
scroll to position [137, 0]
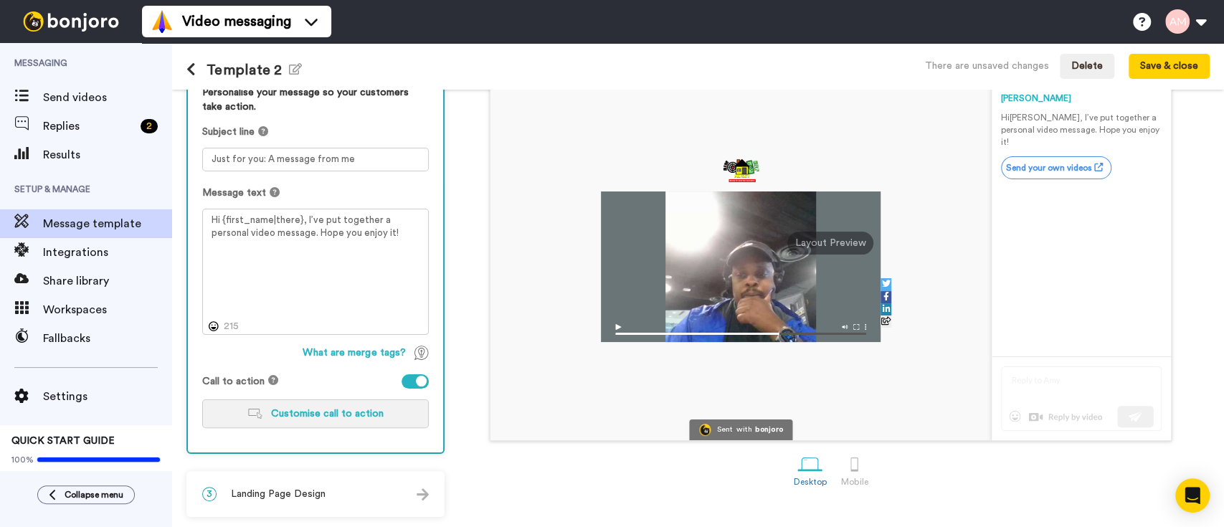
click at [361, 417] on button "Customise call to action" at bounding box center [315, 413] width 227 height 29
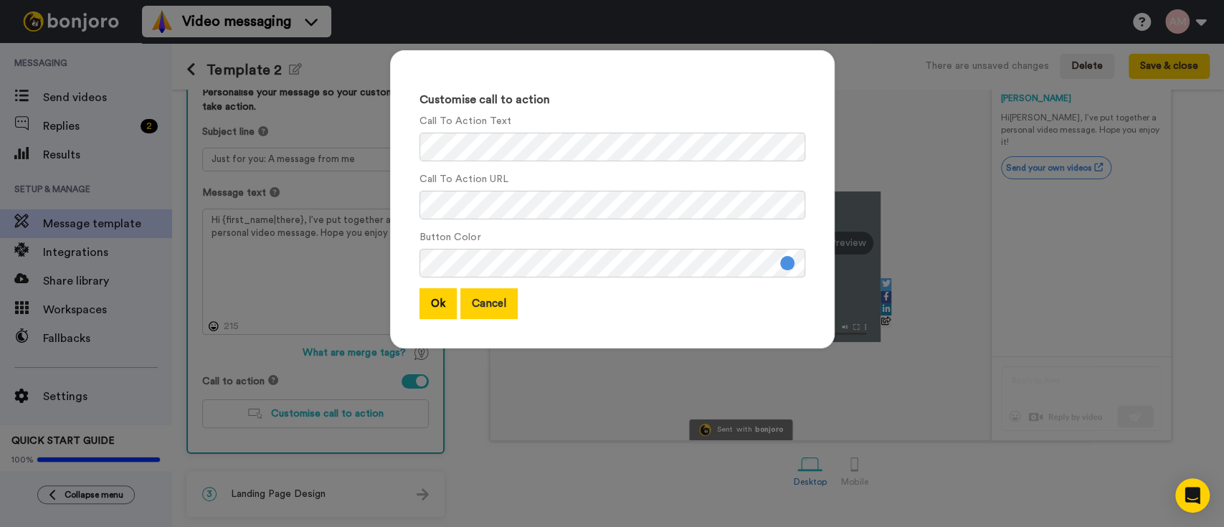
click at [474, 315] on button "Cancel" at bounding box center [488, 303] width 57 height 31
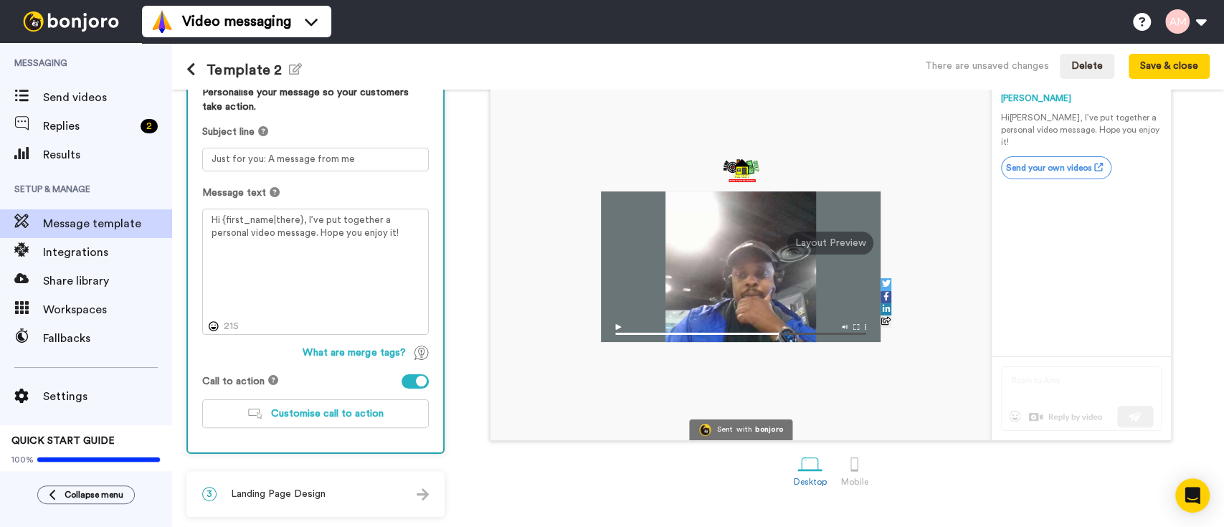
click at [194, 74] on icon at bounding box center [190, 69] width 9 height 14
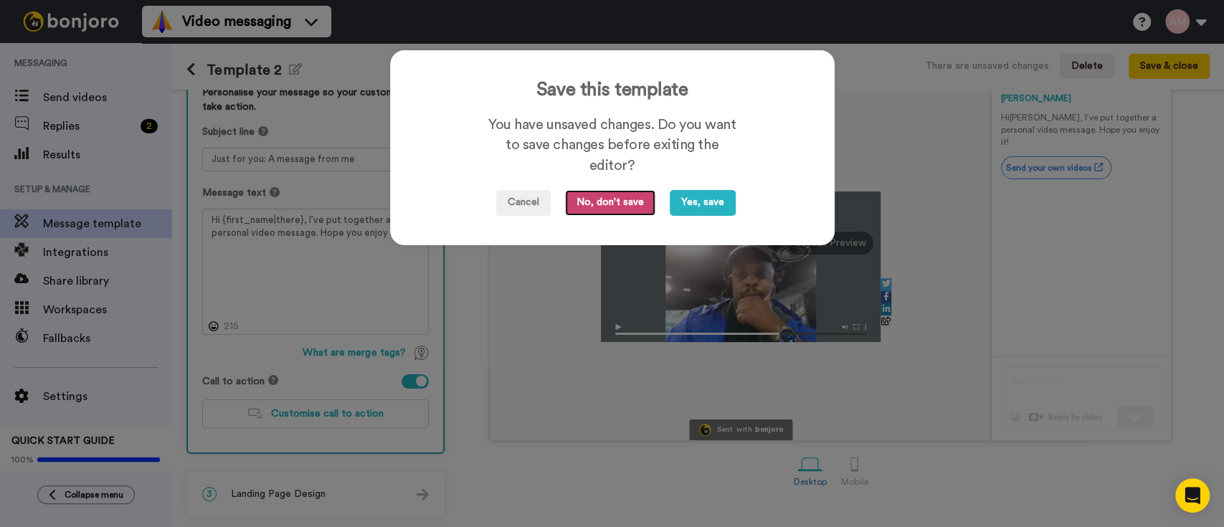
click at [605, 211] on button "No, don't save" at bounding box center [610, 203] width 90 height 26
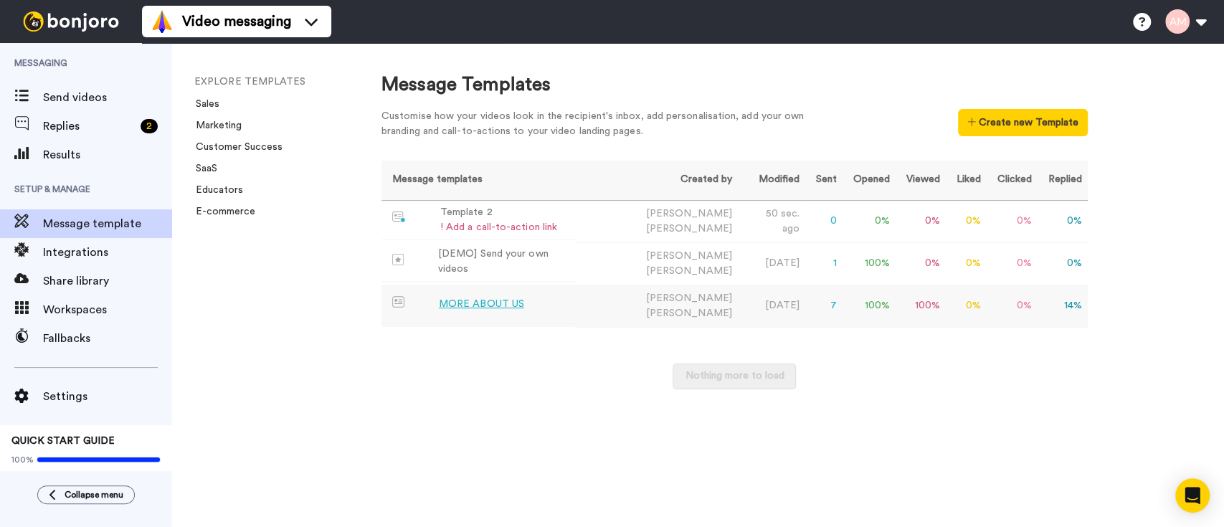
click at [919, 301] on td "100 %" at bounding box center [921, 306] width 50 height 42
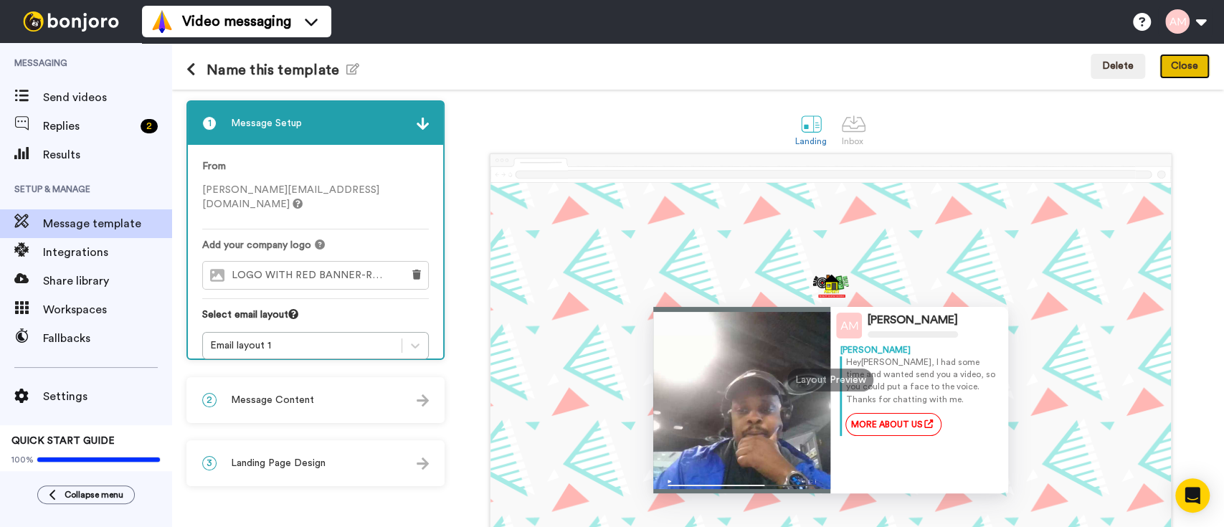
click at [1188, 69] on button "Close" at bounding box center [1185, 67] width 50 height 26
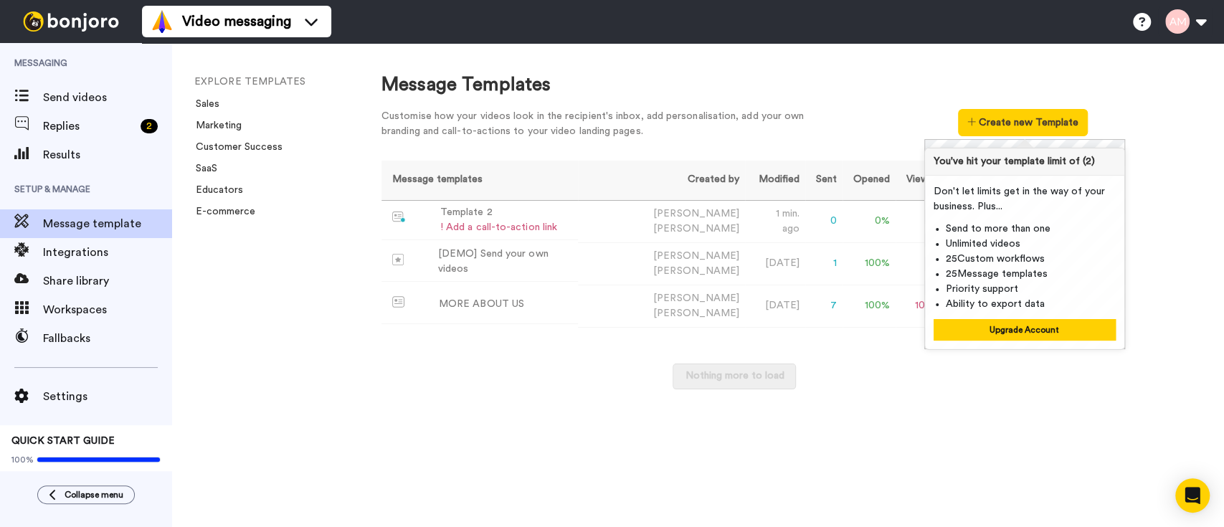
click at [908, 434] on div "Message Templates Customise how your videos look in the recipient's inbox, add …" at bounding box center [788, 285] width 871 height 484
